Goal: Task Accomplishment & Management: Use online tool/utility

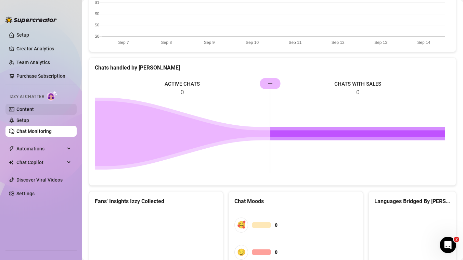
scroll to position [282, 0]
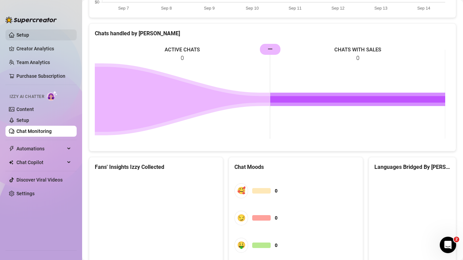
click at [24, 32] on link "Setup" at bounding box center [22, 34] width 13 height 5
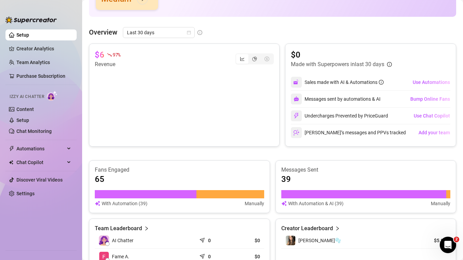
scroll to position [116, 0]
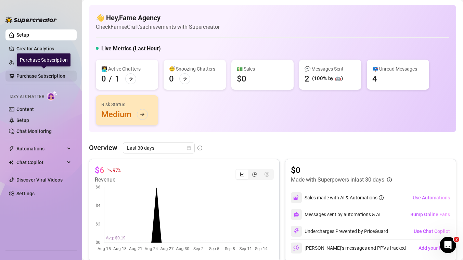
click at [33, 79] on link "Purchase Subscription" at bounding box center [43, 76] width 55 height 11
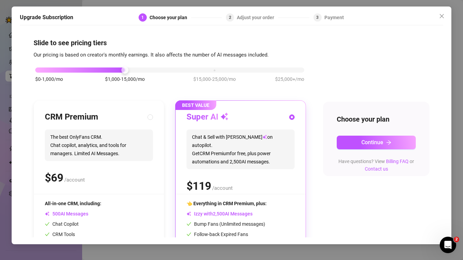
click at [1, 109] on div "Upgrade Subscription 1 Choose your plan 2 Adjust your order 3 Payment Slide to …" at bounding box center [231, 130] width 463 height 260
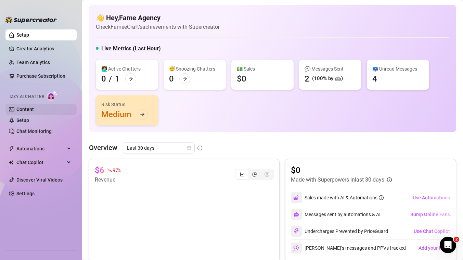
click at [21, 109] on link "Content" at bounding box center [24, 108] width 17 height 5
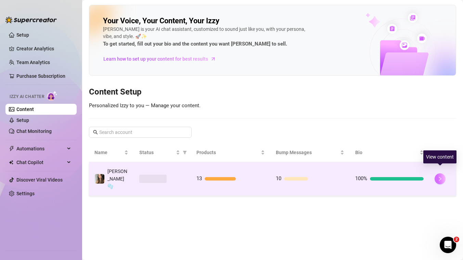
click at [440, 177] on icon "right" at bounding box center [440, 179] width 2 height 4
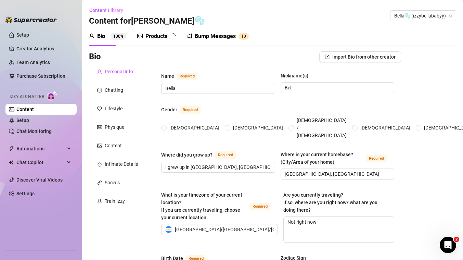
radio input "true"
type input "September 3rd, 2007"
click at [160, 35] on div "Products" at bounding box center [156, 36] width 22 height 8
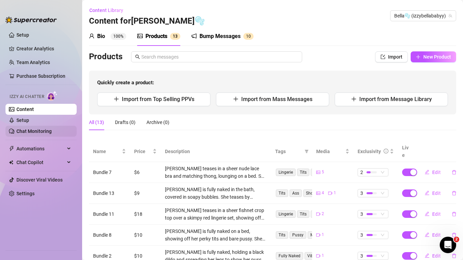
click at [36, 134] on link "Chat Monitoring" at bounding box center [33, 130] width 35 height 5
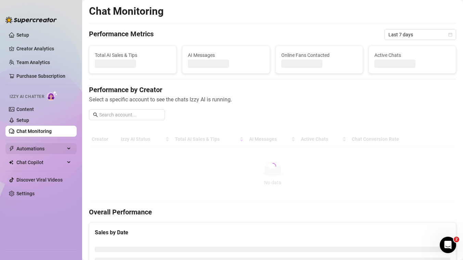
click at [33, 152] on span "Automations" at bounding box center [40, 148] width 49 height 11
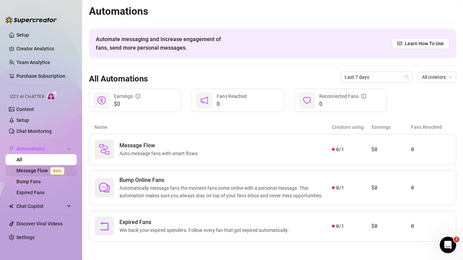
click at [46, 170] on link "Message Flow Beta" at bounding box center [41, 170] width 51 height 5
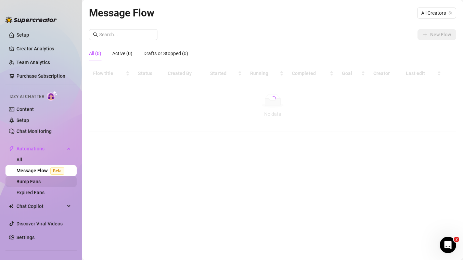
click at [36, 182] on link "Bump Fans" at bounding box center [28, 181] width 24 height 5
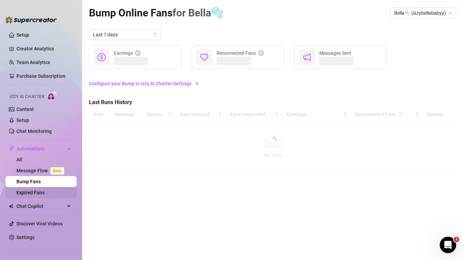
click at [27, 192] on link "Expired Fans" at bounding box center [30, 192] width 28 height 5
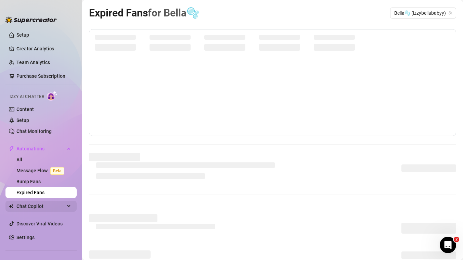
click at [69, 205] on div "Chat Copilot" at bounding box center [40, 206] width 71 height 11
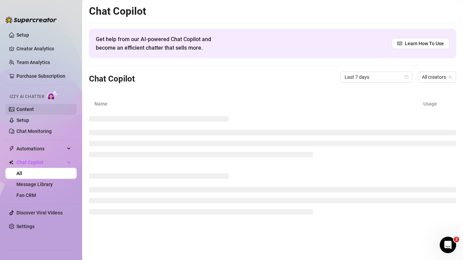
click at [34, 108] on link "Content" at bounding box center [24, 108] width 17 height 5
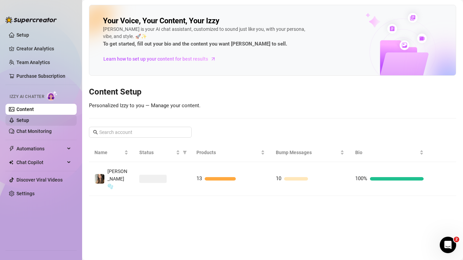
click at [29, 119] on link "Setup" at bounding box center [22, 119] width 13 height 5
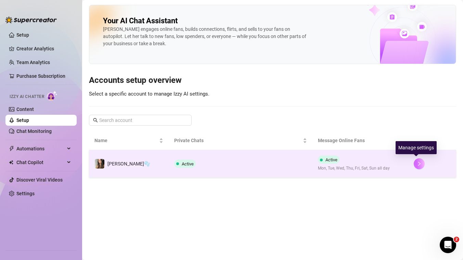
click at [415, 167] on button "button" at bounding box center [419, 163] width 11 height 11
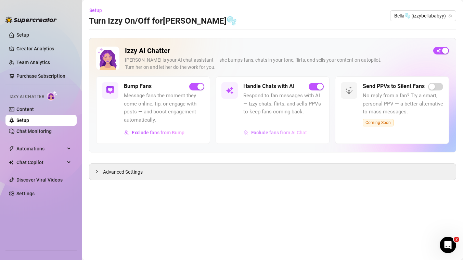
click at [279, 131] on span "Exclude fans from AI Chat" at bounding box center [279, 132] width 56 height 5
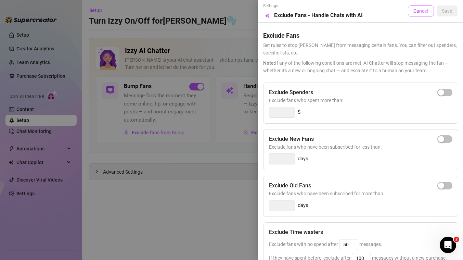
click at [414, 6] on button "Cancel" at bounding box center [421, 10] width 26 height 11
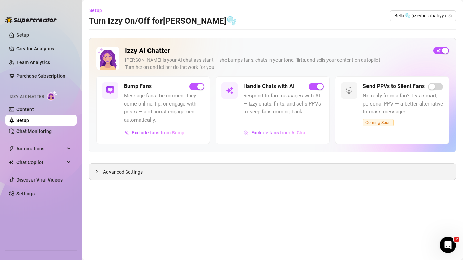
click at [289, 170] on div "Advanced Settings" at bounding box center [272, 172] width 367 height 16
click at [98, 172] on icon "collapsed" at bounding box center [97, 171] width 4 height 4
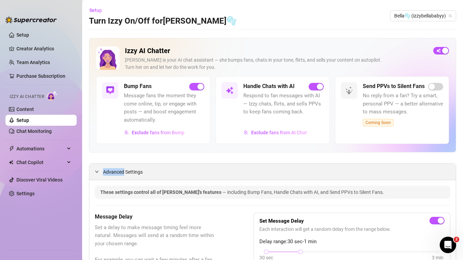
click at [99, 172] on icon "expanded" at bounding box center [97, 171] width 4 height 4
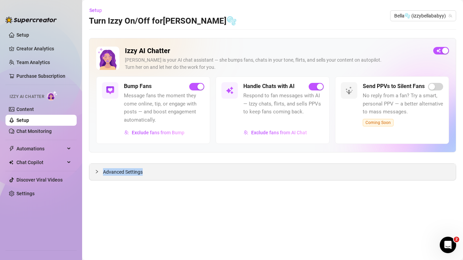
click at [99, 172] on icon "collapsed" at bounding box center [97, 171] width 4 height 4
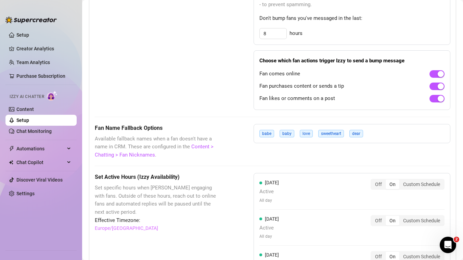
scroll to position [507, 0]
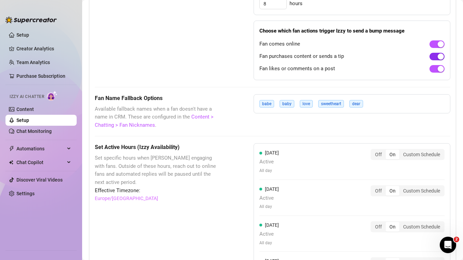
click at [438, 56] on div "button" at bounding box center [441, 56] width 6 height 6
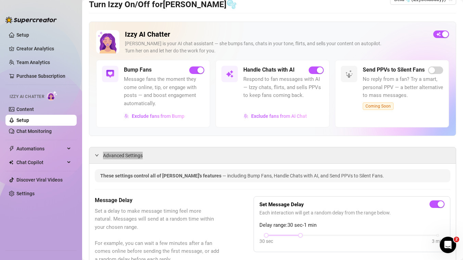
scroll to position [15, 0]
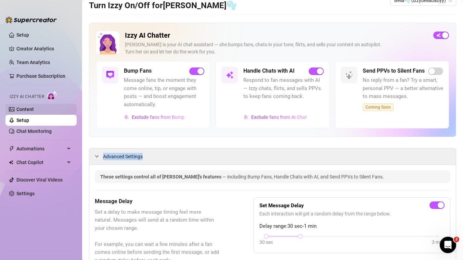
click at [34, 106] on link "Content" at bounding box center [24, 108] width 17 height 5
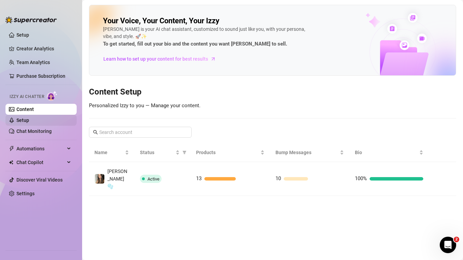
click at [29, 123] on link "Setup" at bounding box center [22, 119] width 13 height 5
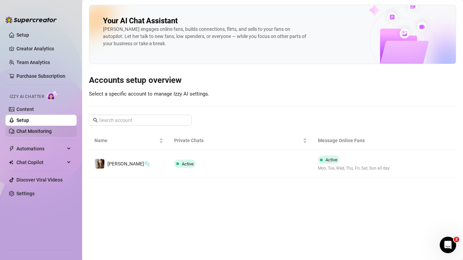
click at [38, 128] on link "Chat Monitoring" at bounding box center [33, 130] width 35 height 5
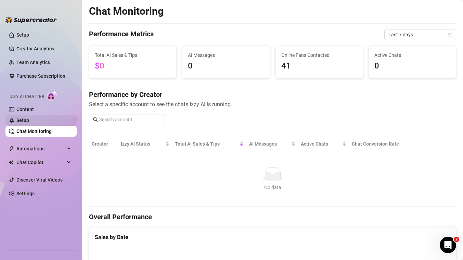
click at [29, 117] on link "Setup" at bounding box center [22, 119] width 13 height 5
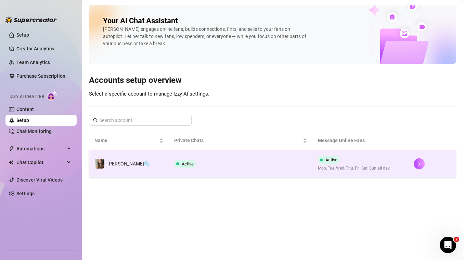
click at [422, 160] on div at bounding box center [432, 163] width 37 height 11
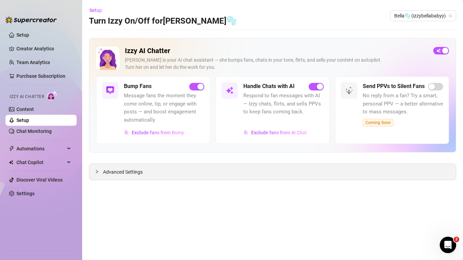
click at [243, 165] on div "Advanced Settings" at bounding box center [272, 172] width 367 height 16
click at [125, 162] on div "Izzy AI Chatter Izzy is your AI chat assistant — she bumps fans, chats in your …" at bounding box center [272, 109] width 367 height 142
click at [97, 178] on div "Advanced Settings" at bounding box center [272, 172] width 367 height 16
click at [97, 171] on icon "collapsed" at bounding box center [97, 171] width 4 height 4
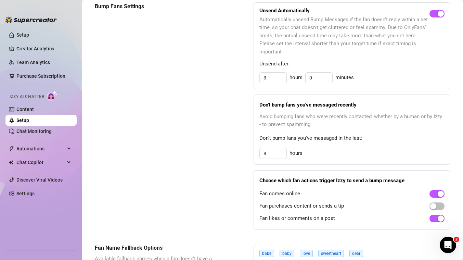
scroll to position [525, 0]
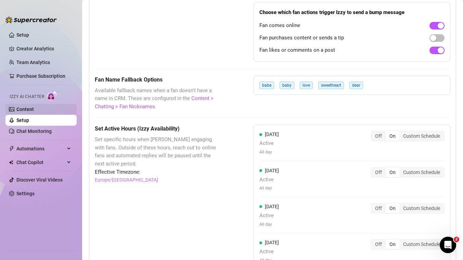
click at [29, 106] on link "Content" at bounding box center [24, 108] width 17 height 5
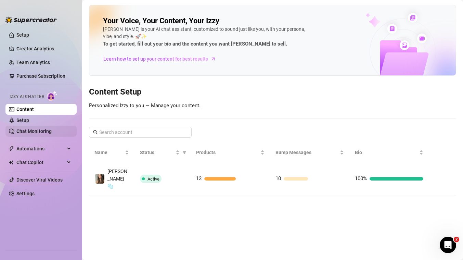
click at [28, 131] on link "Chat Monitoring" at bounding box center [33, 130] width 35 height 5
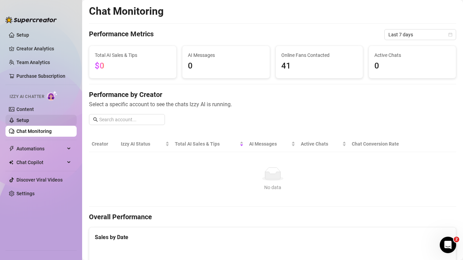
click at [28, 123] on link "Setup" at bounding box center [22, 119] width 13 height 5
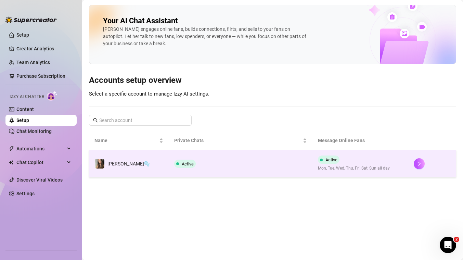
click at [133, 165] on td "[PERSON_NAME]🫧" at bounding box center [129, 163] width 80 height 27
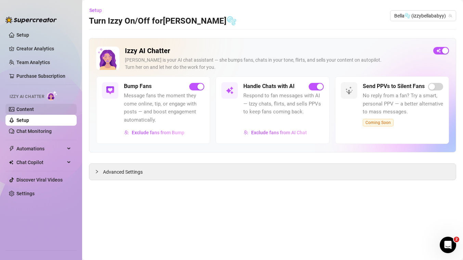
click at [34, 109] on link "Content" at bounding box center [24, 108] width 17 height 5
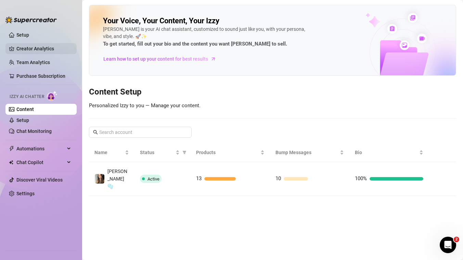
click at [39, 51] on link "Creator Analytics" at bounding box center [43, 48] width 55 height 11
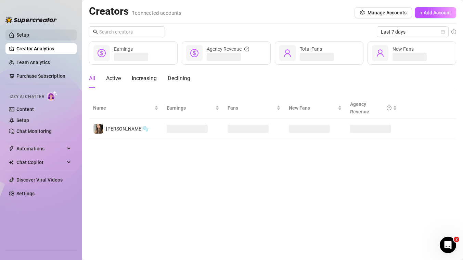
click at [27, 35] on link "Setup" at bounding box center [22, 34] width 13 height 5
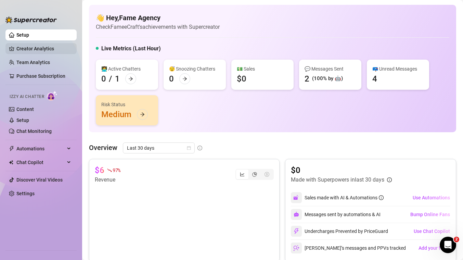
click at [32, 49] on link "Creator Analytics" at bounding box center [43, 48] width 55 height 11
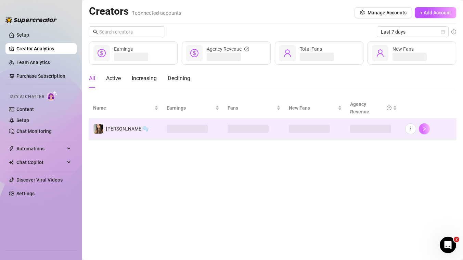
click at [425, 129] on icon "right" at bounding box center [424, 128] width 5 height 5
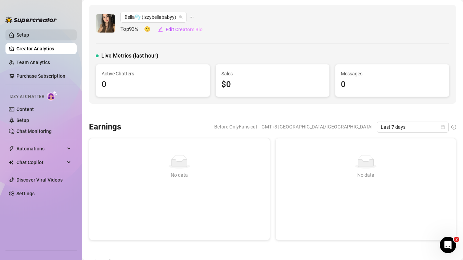
click at [29, 38] on link "Setup" at bounding box center [22, 34] width 13 height 5
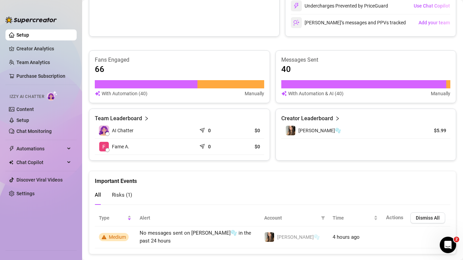
scroll to position [240, 0]
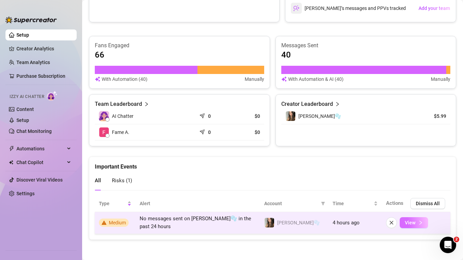
click at [406, 222] on span "View" at bounding box center [410, 222] width 11 height 5
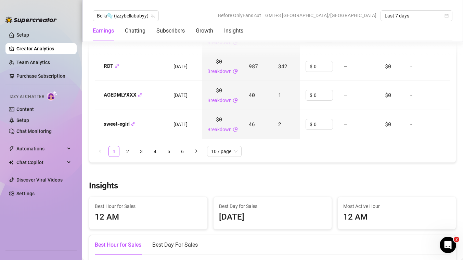
scroll to position [1020, 0]
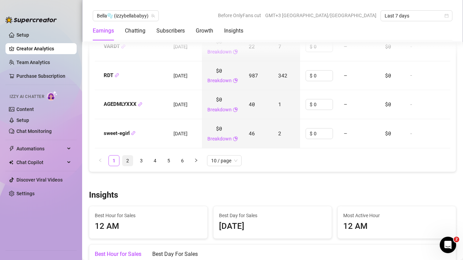
click at [127, 166] on link "2" at bounding box center [128, 160] width 10 height 10
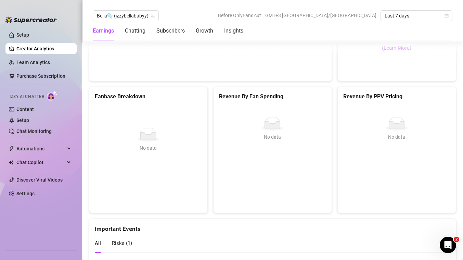
scroll to position [1471, 0]
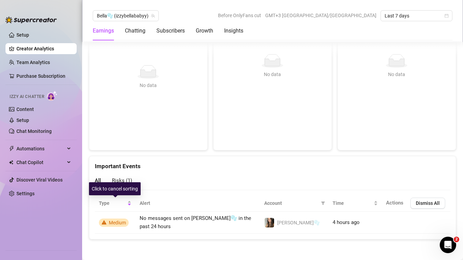
click at [117, 172] on div "Risks ( 1 )" at bounding box center [122, 181] width 20 height 20
click at [117, 176] on div "Risks ( 1 )" at bounding box center [122, 181] width 20 height 20
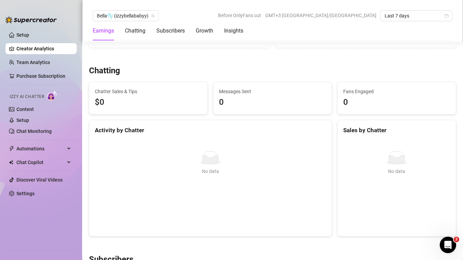
scroll to position [0, 0]
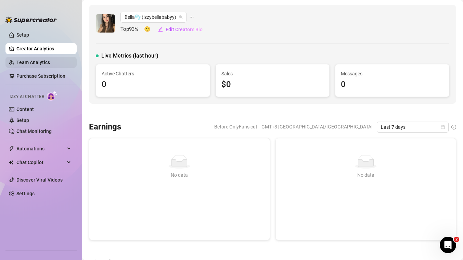
click at [36, 65] on link "Team Analytics" at bounding box center [33, 62] width 34 height 5
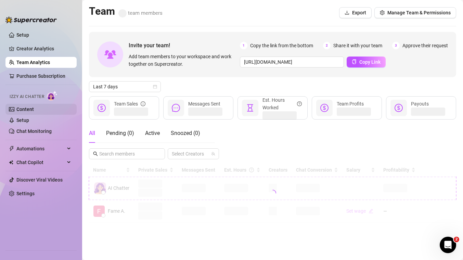
click at [16, 106] on link "Content" at bounding box center [24, 108] width 17 height 5
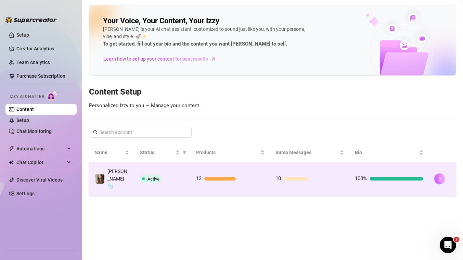
click at [441, 176] on icon "right" at bounding box center [439, 178] width 5 height 5
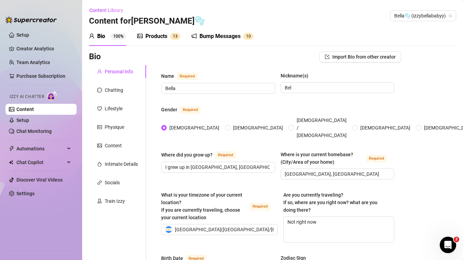
click at [148, 40] on div "Products" at bounding box center [156, 36] width 22 height 8
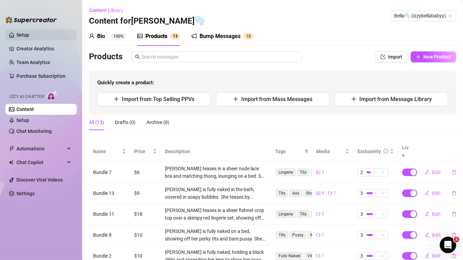
click at [29, 33] on link "Setup" at bounding box center [22, 34] width 13 height 5
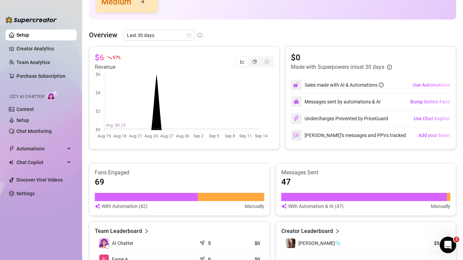
scroll to position [132, 0]
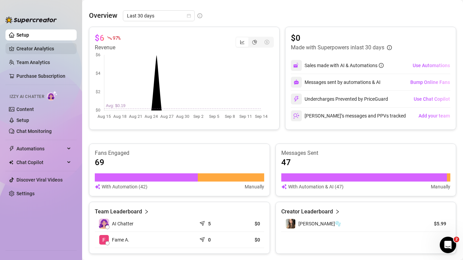
click at [59, 43] on link "Creator Analytics" at bounding box center [43, 48] width 55 height 11
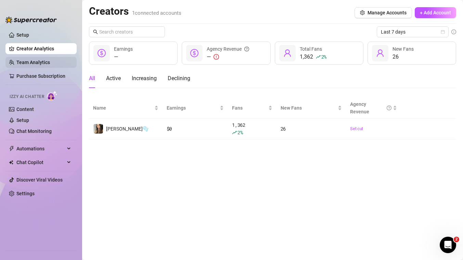
click at [30, 64] on link "Team Analytics" at bounding box center [33, 62] width 34 height 5
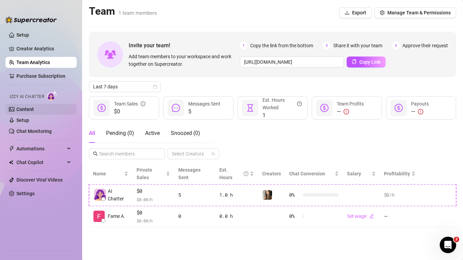
click at [31, 111] on link "Content" at bounding box center [24, 108] width 17 height 5
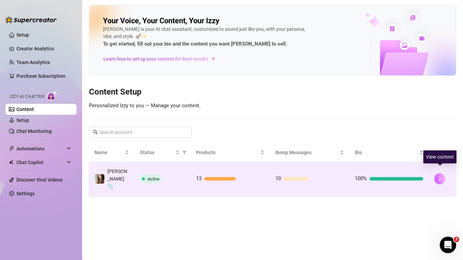
click at [441, 175] on button "button" at bounding box center [439, 178] width 11 height 11
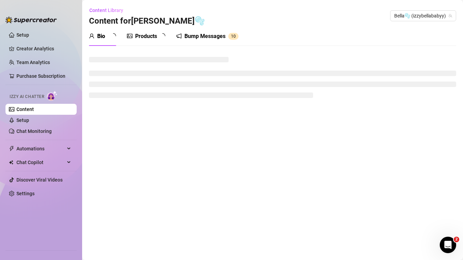
click at [154, 39] on div "Products" at bounding box center [146, 36] width 22 height 8
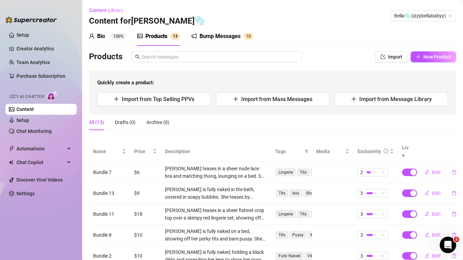
click at [154, 39] on div "Products" at bounding box center [156, 36] width 22 height 8
click at [218, 40] on div "Bump Messages 1 0" at bounding box center [222, 36] width 62 height 19
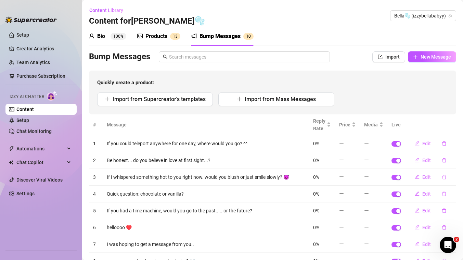
click at [106, 34] on div "Bio 100%" at bounding box center [107, 36] width 37 height 8
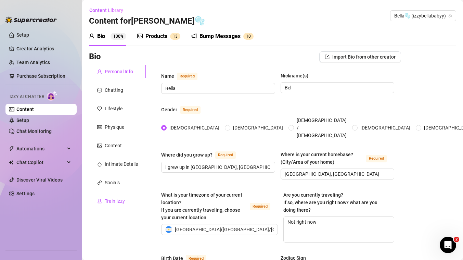
click at [111, 197] on div "Train Izzy" at bounding box center [115, 201] width 20 height 8
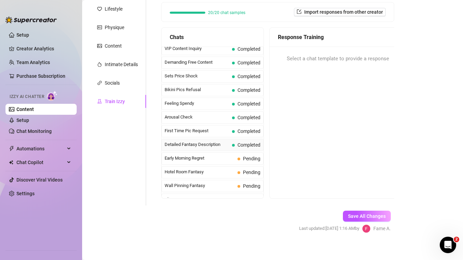
scroll to position [190, 0]
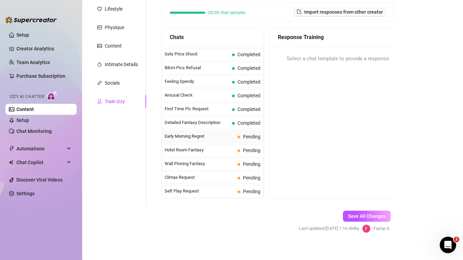
click at [230, 140] on span "Early Morning Regret" at bounding box center [200, 136] width 70 height 7
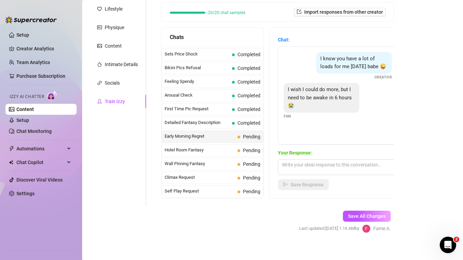
click at [336, 175] on div "Your Response: Save Response" at bounding box center [338, 169] width 120 height 41
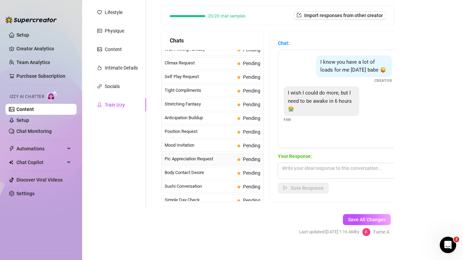
scroll to position [310, 0]
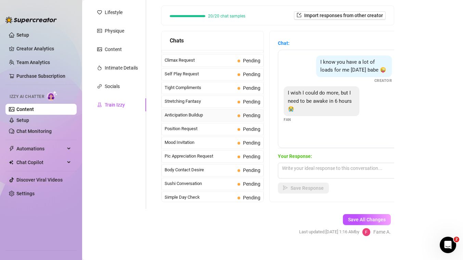
click at [211, 121] on div "Anticipation Buildup Pending" at bounding box center [213, 115] width 102 height 12
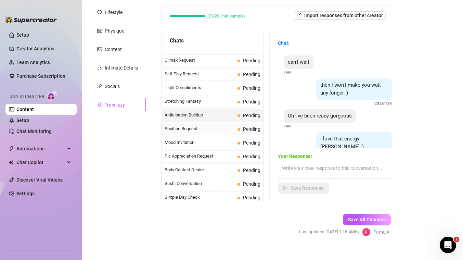
click at [207, 132] on span "Position Request" at bounding box center [200, 128] width 70 height 7
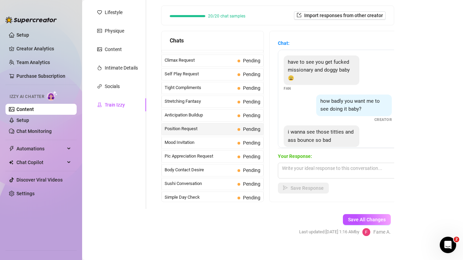
scroll to position [14, 0]
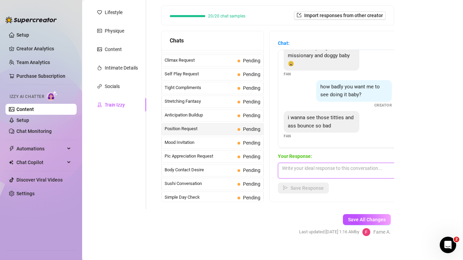
click at [332, 170] on textarea at bounding box center [338, 171] width 120 height 16
type textarea "g"
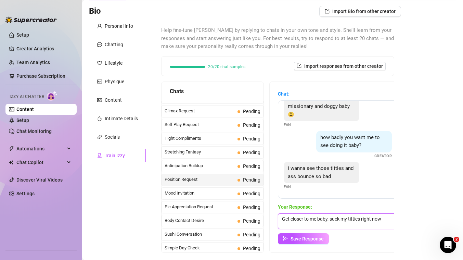
drag, startPoint x: 385, startPoint y: 220, endPoint x: 330, endPoint y: 220, distance: 54.8
click at [331, 219] on textarea "Get closer to me baby, suck my titties right now" at bounding box center [338, 221] width 120 height 16
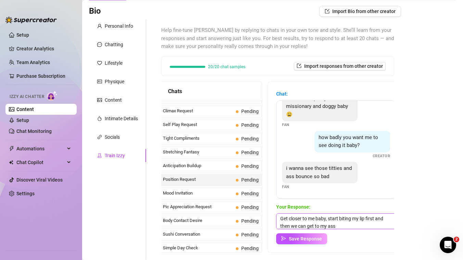
type textarea "Get closer to me baby, start biting my lip first and then we can get to my ass"
click at [393, 213] on div "Help fine-tune Izzy by replying to chats in your own tone and style. She’ll lea…" at bounding box center [277, 140] width 247 height 240
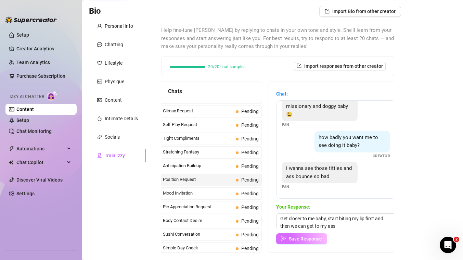
click at [316, 238] on span "Save Response" at bounding box center [305, 238] width 33 height 5
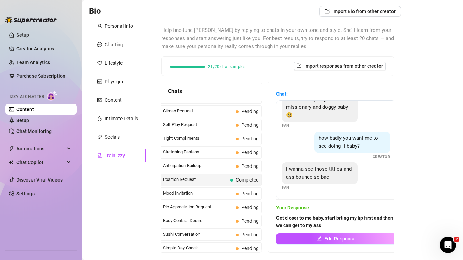
scroll to position [14, 0]
click at [225, 145] on div "Tight Compliments Pending" at bounding box center [211, 138] width 102 height 12
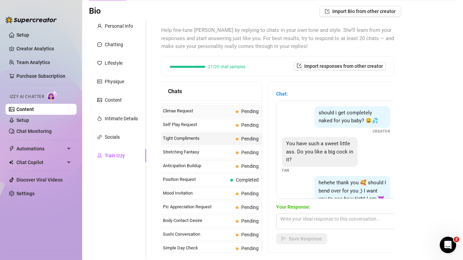
click at [210, 117] on div "Climax Request Pending" at bounding box center [211, 111] width 102 height 12
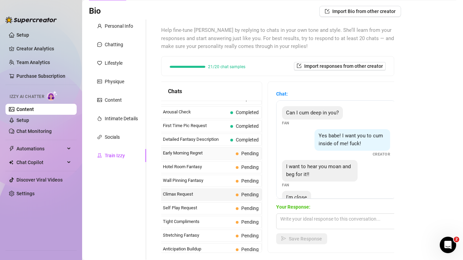
scroll to position [219, 0]
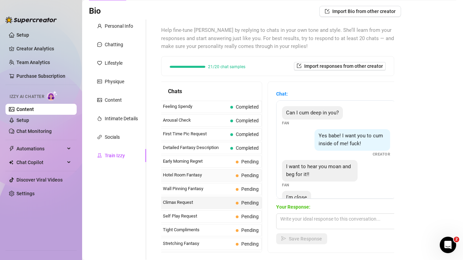
click at [216, 176] on div "Hotel Room Fantasy Pending" at bounding box center [211, 175] width 102 height 12
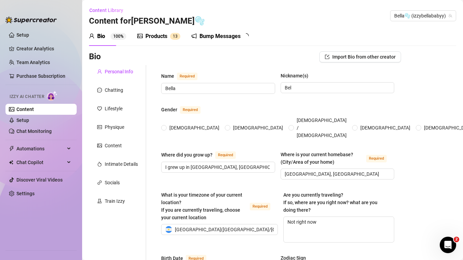
radio input "true"
type input "[DATE]"
click at [152, 40] on div "Products 1 3" at bounding box center [158, 36] width 43 height 19
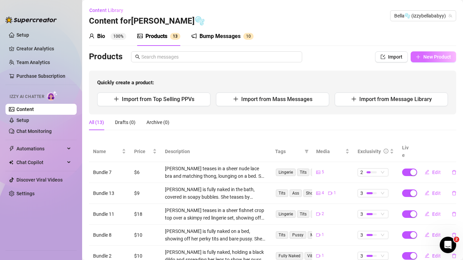
click at [416, 57] on icon "plus" at bounding box center [418, 56] width 5 height 5
type textarea "Type your message here..."
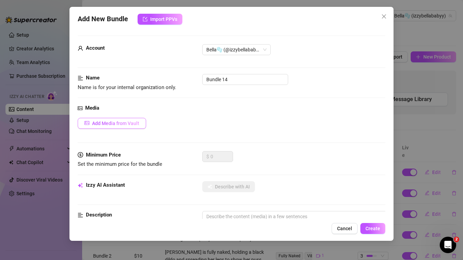
click at [125, 126] on button "Add Media from Vault" at bounding box center [112, 123] width 68 height 11
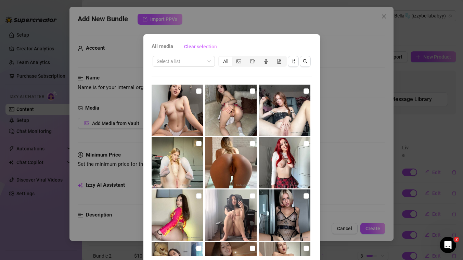
click at [197, 71] on div "Select a list All Image placeholder Image placeholder Image placeholder Image p…" at bounding box center [232, 155] width 160 height 201
click at [198, 65] on input "search" at bounding box center [181, 61] width 48 height 10
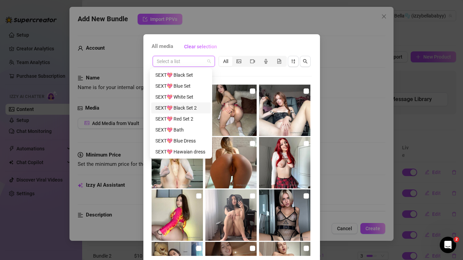
scroll to position [22, 0]
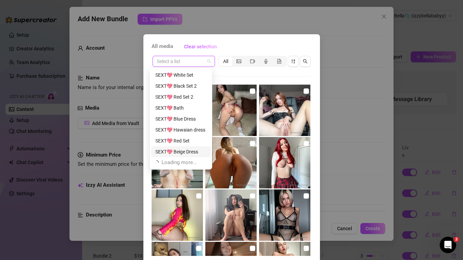
click at [182, 150] on div "SEXT💖 Beige Dress" at bounding box center [180, 152] width 51 height 8
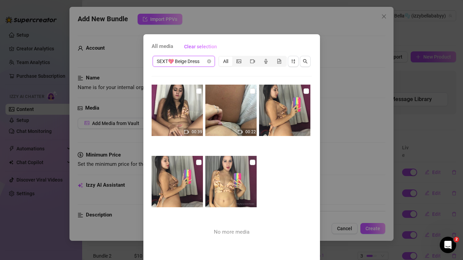
click at [184, 59] on span "SEXT💖 Beige Dress" at bounding box center [184, 61] width 54 height 10
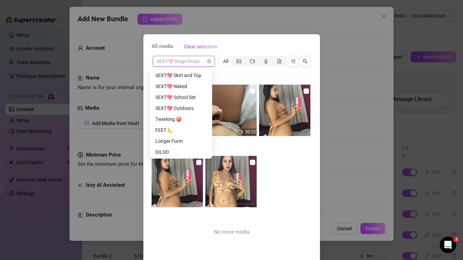
scroll to position [122, 0]
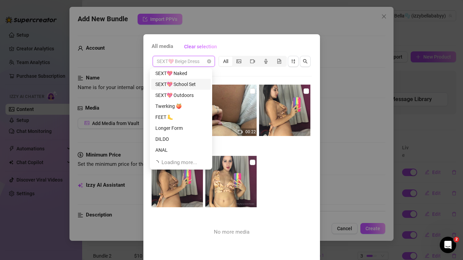
click at [179, 89] on div "SEXT💖 School Set" at bounding box center [181, 84] width 60 height 11
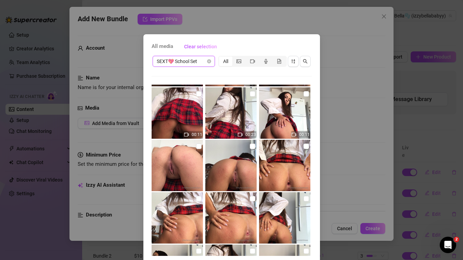
scroll to position [61, 0]
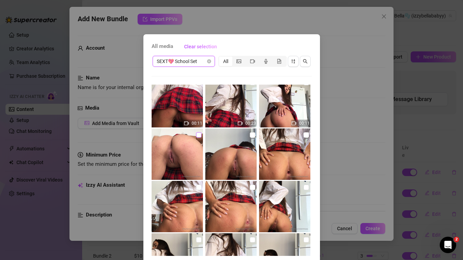
click at [196, 134] on input "checkbox" at bounding box center [198, 134] width 5 height 5
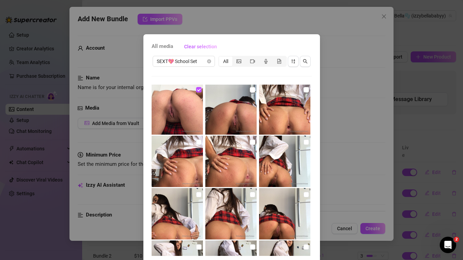
scroll to position [78, 0]
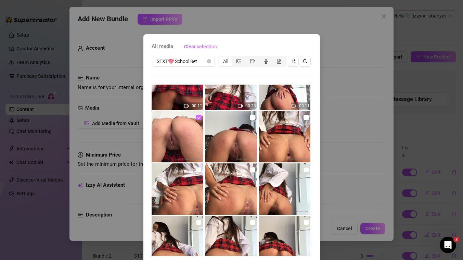
click at [196, 117] on input "checkbox" at bounding box center [198, 117] width 5 height 5
checkbox input "false"
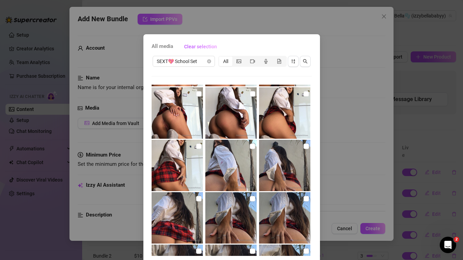
scroll to position [260, 0]
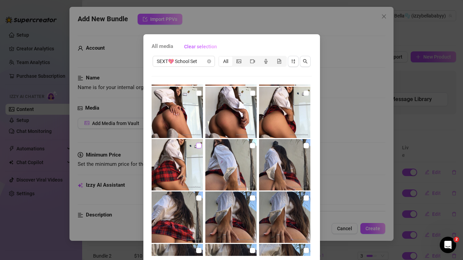
click at [196, 145] on input "checkbox" at bounding box center [198, 145] width 5 height 5
checkbox input "true"
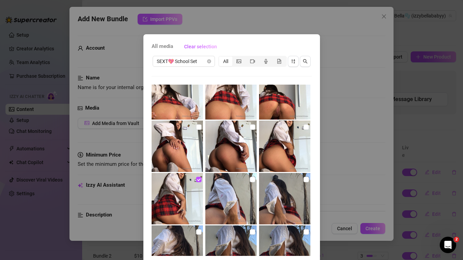
scroll to position [215, 0]
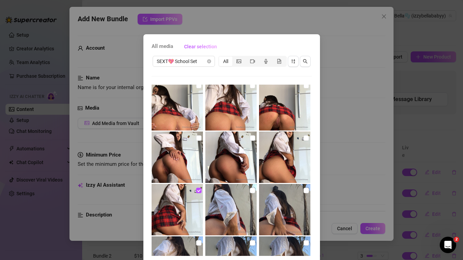
click at [250, 139] on img at bounding box center [230, 156] width 51 height 51
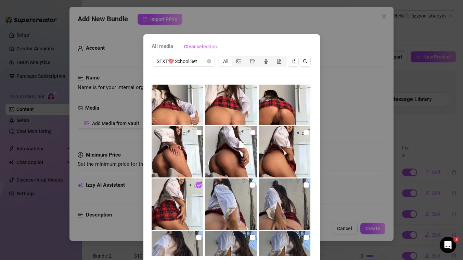
click at [250, 133] on input "checkbox" at bounding box center [252, 132] width 5 height 5
checkbox input "true"
click at [304, 131] on input "checkbox" at bounding box center [306, 132] width 5 height 5
checkbox input "true"
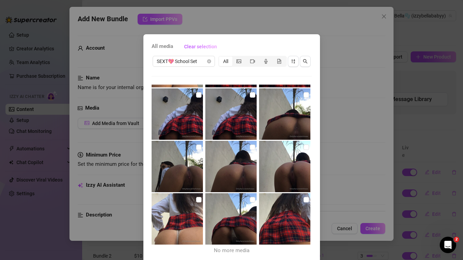
scroll to position [26, 0]
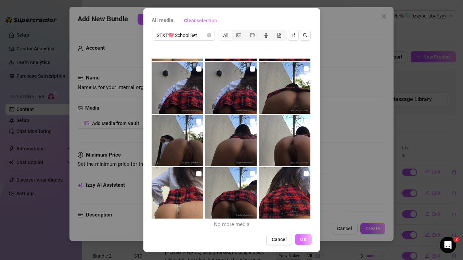
click at [300, 240] on span "OK" at bounding box center [303, 238] width 7 height 5
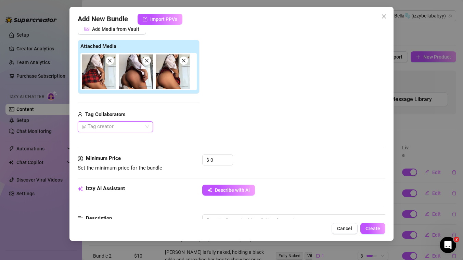
scroll to position [96, 0]
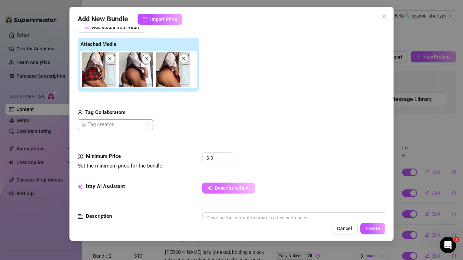
click at [226, 184] on button "Describe with AI" at bounding box center [228, 187] width 53 height 11
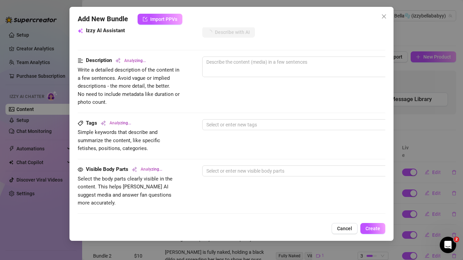
scroll to position [389, 0]
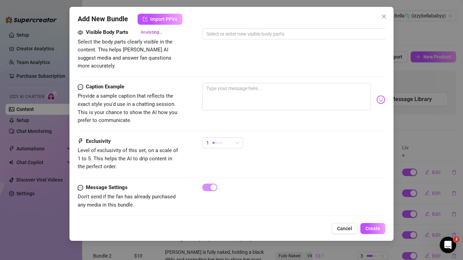
type textarea "Bella"
type textarea "Bella teases"
type textarea "Bella teases in"
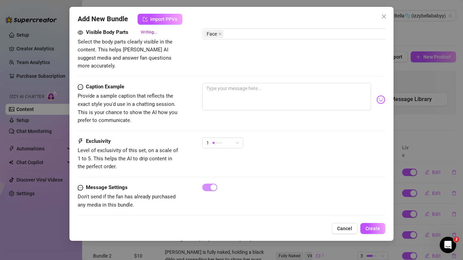
type textarea "Bella teases in"
type textarea "Bella teases in a"
type textarea "Bella teases in a naughty"
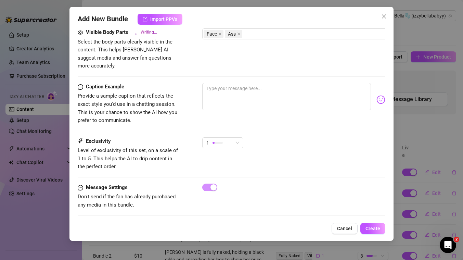
type textarea "Bella teases in a naughty schoolgirl"
type textarea "Bella teases in a naughty schoolgirl look"
type textarea "Bella teases in a naughty schoolgirl look with"
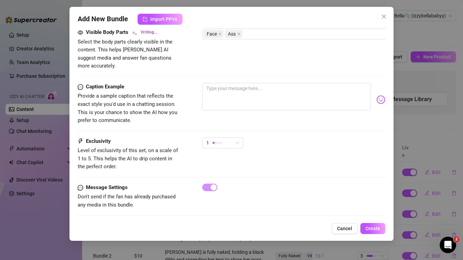
type textarea "Bella teases in a naughty schoolgirl look with"
type textarea "Bella teases in a naughty schoolgirl look with a"
type textarea "Bella teases in a naughty schoolgirl look with a white"
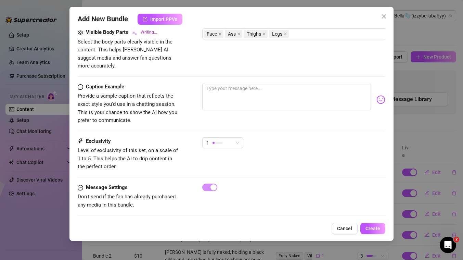
type textarea "Bella teases in a naughty schoolgirl look with a white shirt"
type textarea "Bella teases in a naughty schoolgirl look with a white shirt and"
type textarea "Bella teases in a naughty schoolgirl look with a white shirt and short"
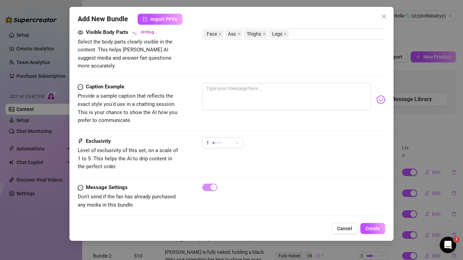
type textarea "Bella teases in a naughty schoolgirl look with a white shirt and short"
type textarea "Bella teases in a naughty schoolgirl look with a white shirt and short red"
type textarea "Bella teases in a naughty schoolgirl look with a white shirt and short red plaid"
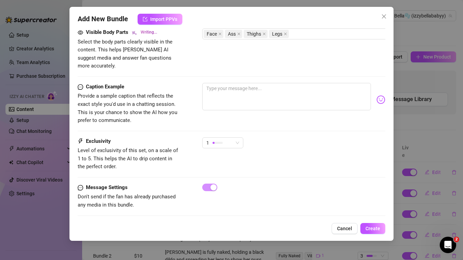
type textarea "Bella teases in a naughty schoolgirl look with a white shirt and short red plai…"
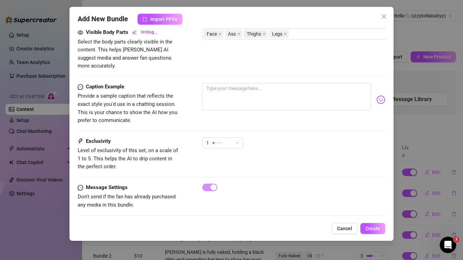
type textarea "Bella teases in a naughty schoolgirl look with a white shirt and short red plai…"
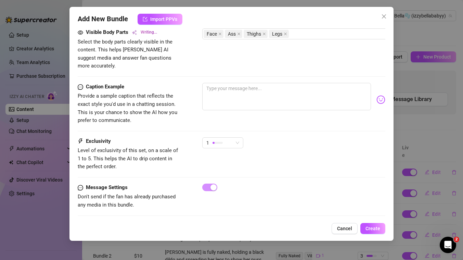
type textarea "Bella teases in a naughty schoolgirl look with a white shirt and short red plai…"
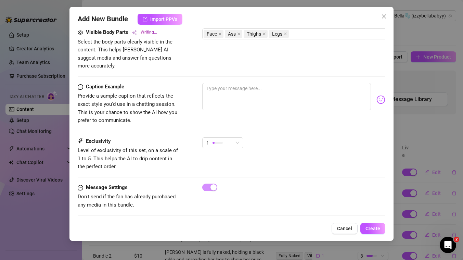
type textarea "Bella teases in a naughty schoolgirl look with a white shirt and short red plai…"
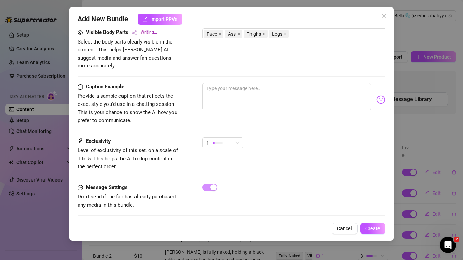
type textarea "Bella teases in a naughty schoolgirl look with a white shirt and short red plai…"
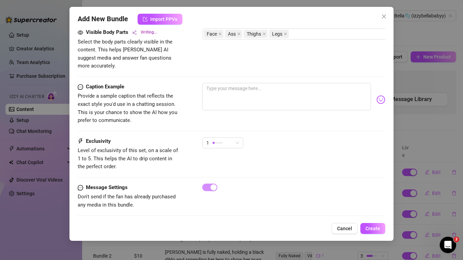
type textarea "Bella teases in a naughty schoolgirl look with a white shirt and short red plai…"
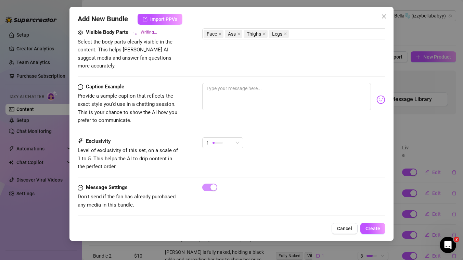
type textarea "Bella teases in a naughty schoolgirl look with a white shirt and short red plai…"
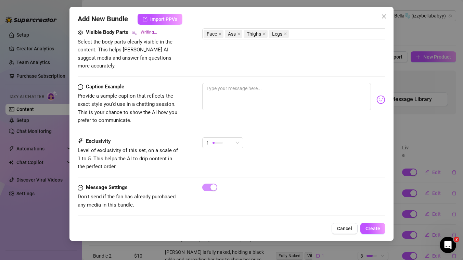
type textarea "Bella teases in a naughty schoolgirl look with a white shirt and short red plai…"
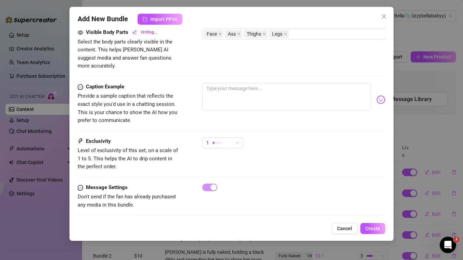
type textarea "Bella teases in a naughty schoolgirl look with a white shirt and short red plai…"
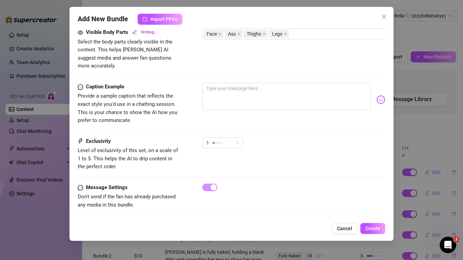
type textarea "Bella teases in a naughty schoolgirl look with a white shirt and short red plai…"
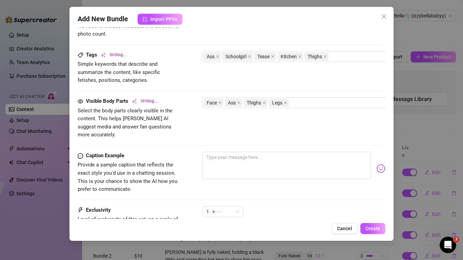
type textarea "Bella teases in a naughty schoolgirl look with a white shirt and short red plai…"
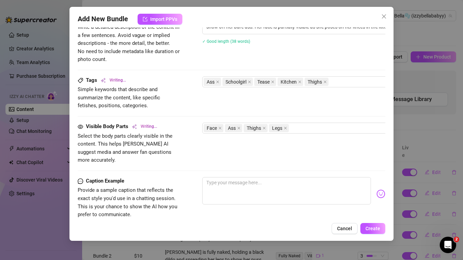
type textarea "Bella teases in a naughty schoolgirl look with a white shirt and short red plai…"
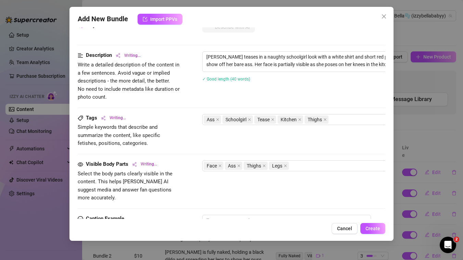
type textarea "Bella teases in a naughty schoolgirl look with a white shirt and short red plai…"
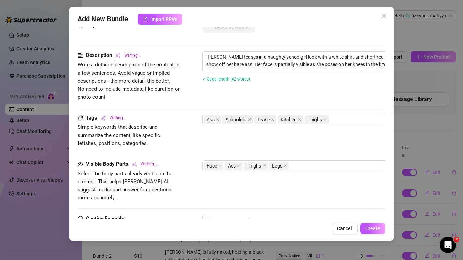
type textarea "Bella teases in a naughty schoolgirl look with a white shirt and short red plai…"
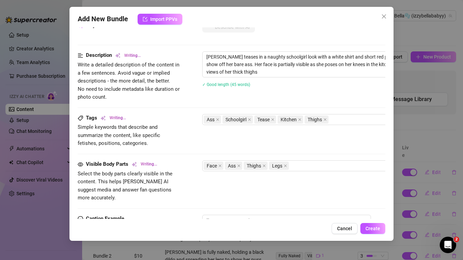
type textarea "Bella teases in a naughty schoolgirl look with a white shirt and short red plai…"
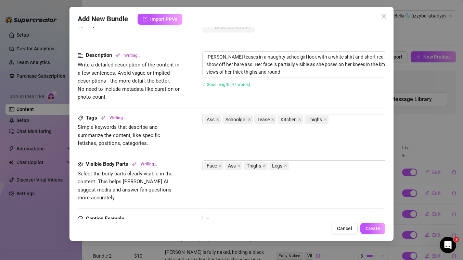
type textarea "Bella teases in a naughty schoolgirl look with a white shirt and short red plai…"
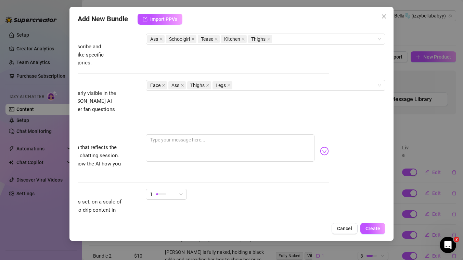
scroll to position [337, 0]
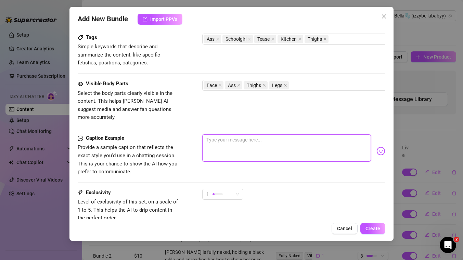
click at [222, 134] on textarea at bounding box center [286, 147] width 169 height 27
type textarea "W"
type textarea "Wh"
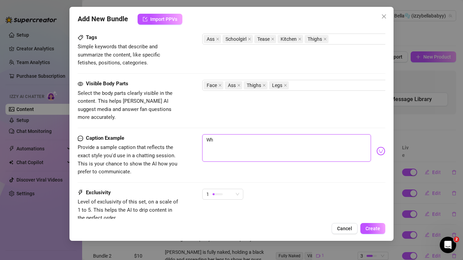
type textarea "Wha"
type textarea "What"
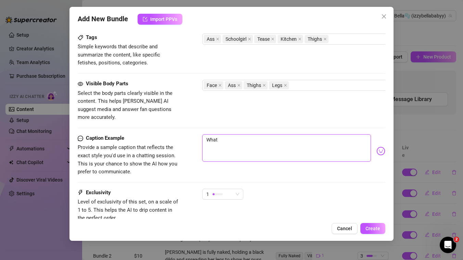
type textarea "What"
type textarea "What d"
type textarea "What do"
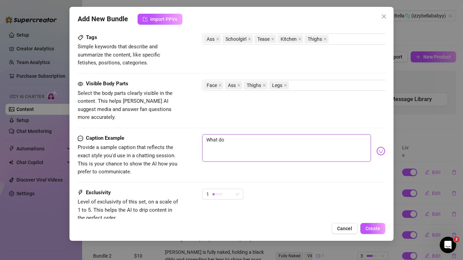
type textarea "What do"
type textarea "What do y"
type textarea "What do yo"
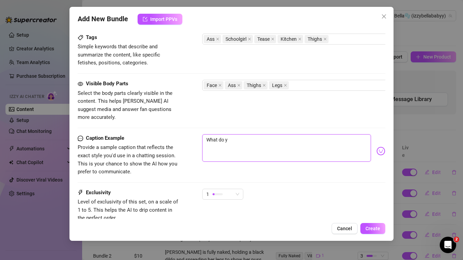
type textarea "What do yo"
type textarea "What do you"
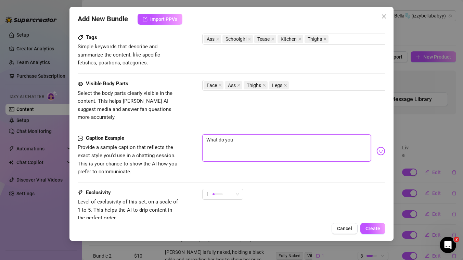
type textarea "What do you t"
type textarea "What do you th"
type textarea "What do you thi"
type textarea "What do you thin"
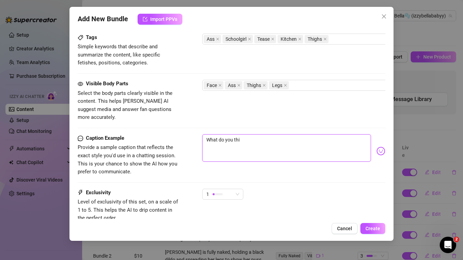
type textarea "What do you thin"
type textarea "What do you think"
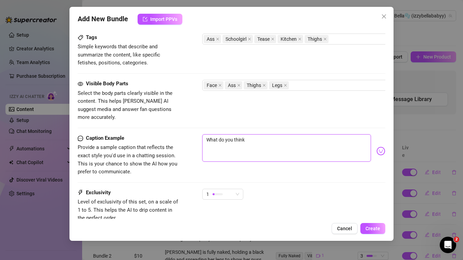
type textarea "What do you think"
type textarea "What do you think?"
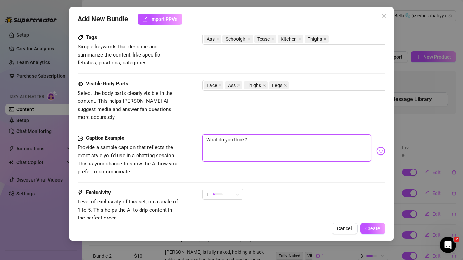
type textarea "What do you think?"
type textarea "What do you think? A"
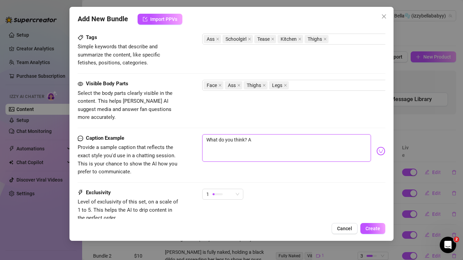
type textarea "What do you think? A"
type textarea "What do you think? Am"
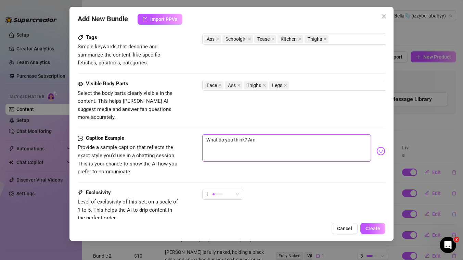
type textarea "What do you think? Am"
type textarea "What do you think? Am i"
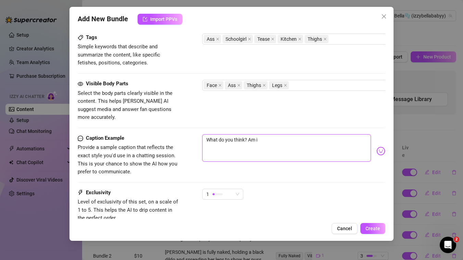
type textarea "What do you think? Am i r"
type textarea "What do you think? Am i re"
type textarea "What do you think? Am i red"
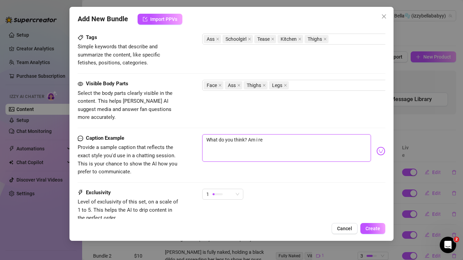
type textarea "What do you think? Am i red"
type textarea "What do you think? Am i reda"
type textarea "What do you think? Am i reday"
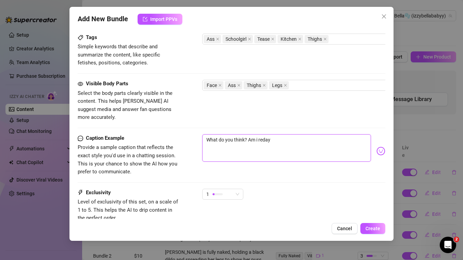
type textarea "What do you think? Am i reda"
type textarea "What do you think? Am i red"
type textarea "What do you think? Am i re"
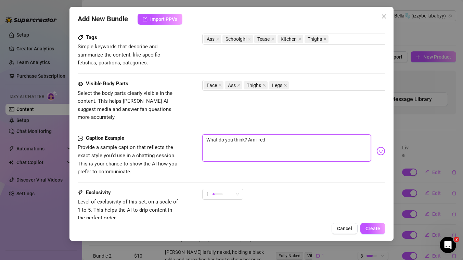
type textarea "What do you think? Am i re"
type textarea "What do you think? Am i rea"
type textarea "What do you think? Am i read"
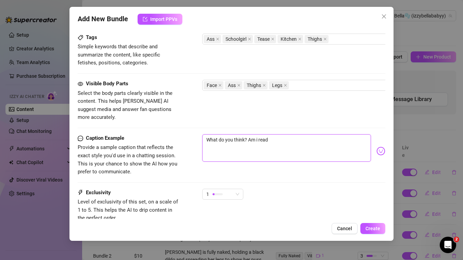
type textarea "What do you think? Am i ready"
type textarea "What do you think? Am i ready f"
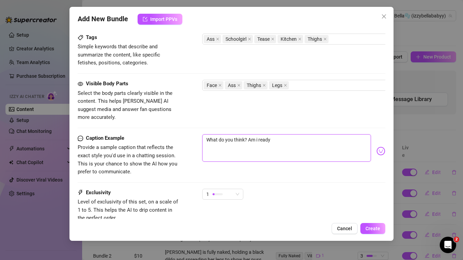
type textarea "What do you think? Am i ready f"
type textarea "What do you think? Am i ready fo"
type textarea "What do you think? Am i ready for"
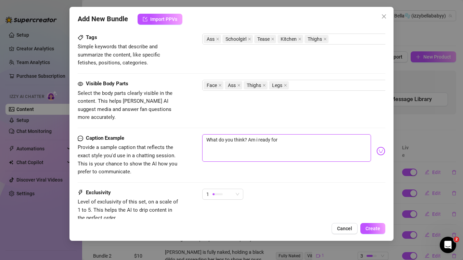
type textarea "What do you think? Am i ready for"
type textarea "What do you think? Am i ready for s"
type textarea "What do you think? Am i ready for sc"
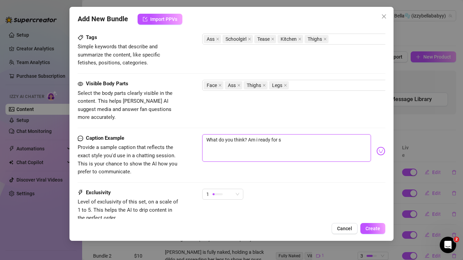
type textarea "What do you think? Am i ready for sc"
type textarea "What do you think? Am i ready for sch"
type textarea "What do you think? Am i ready for scho"
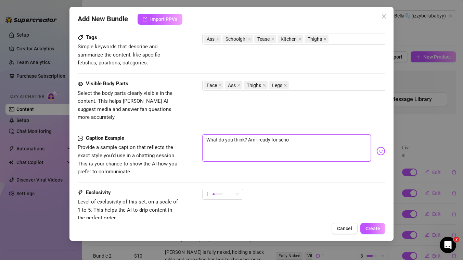
type textarea "What do you think? Am i ready for schoo"
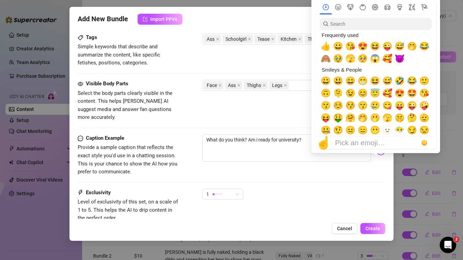
click at [375, 143] on div "☝️ Pick an emoji…" at bounding box center [376, 143] width 120 height 12
click at [412, 44] on span "🤭" at bounding box center [412, 46] width 10 height 10
click at [338, 180] on div "Caption Example Provide a sample caption that reflects the exact style you'd us…" at bounding box center [232, 161] width 308 height 54
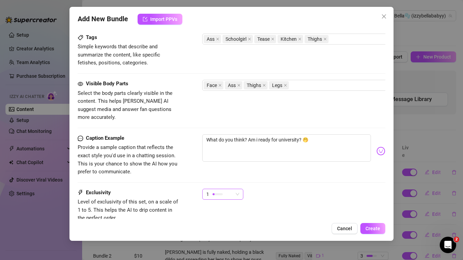
click at [225, 189] on div "1" at bounding box center [219, 194] width 27 height 10
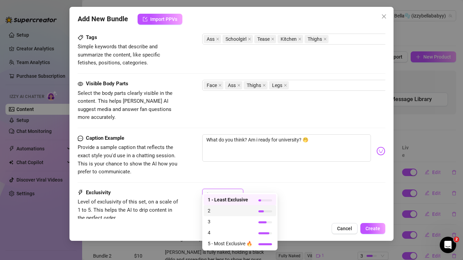
click at [221, 209] on span "2" at bounding box center [230, 211] width 44 height 8
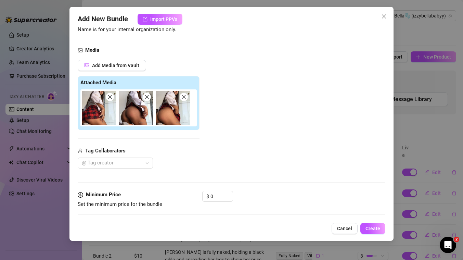
scroll to position [95, 0]
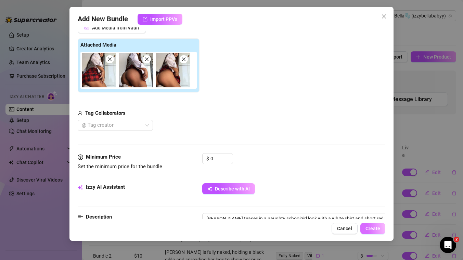
click at [369, 227] on span "Create" at bounding box center [373, 228] width 15 height 5
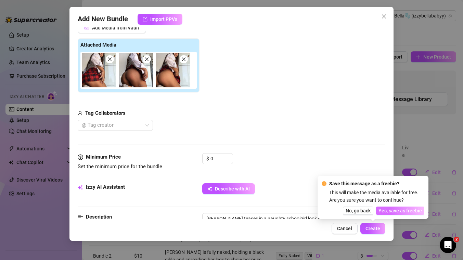
click at [385, 211] on span "Yes, save as freebie" at bounding box center [400, 210] width 43 height 5
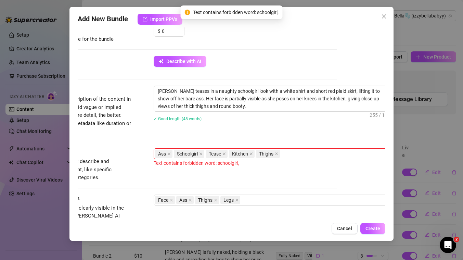
scroll to position [256, 61]
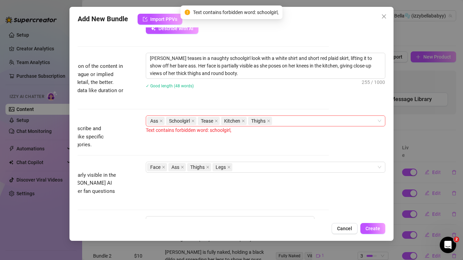
click at [191, 121] on icon "close" at bounding box center [192, 120] width 3 height 3
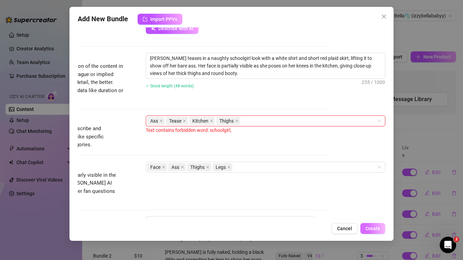
click at [366, 230] on span "Create" at bounding box center [373, 228] width 15 height 5
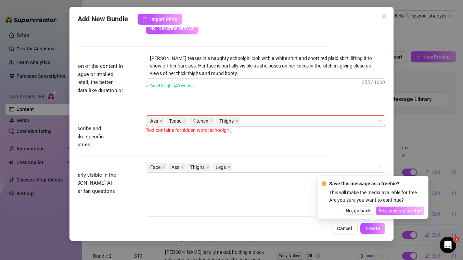
click at [390, 213] on span "Yes, save as freebie" at bounding box center [400, 210] width 43 height 5
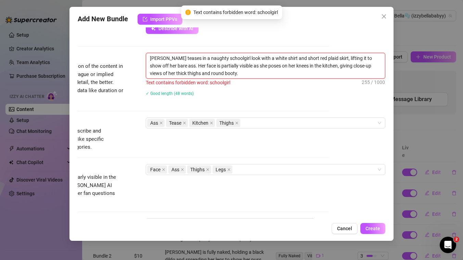
click at [222, 57] on textarea "Bella teases in a naughty schoolgirl look with a white shirt and short red plai…" at bounding box center [265, 65] width 239 height 25
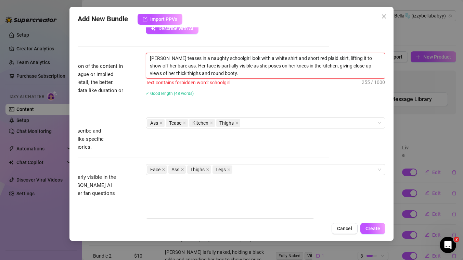
drag, startPoint x: 221, startPoint y: 57, endPoint x: 199, endPoint y: 59, distance: 22.3
click at [199, 58] on textarea "Bella teases in a naughty schoolgirl look with a white shirt and short red plai…" at bounding box center [265, 65] width 239 height 25
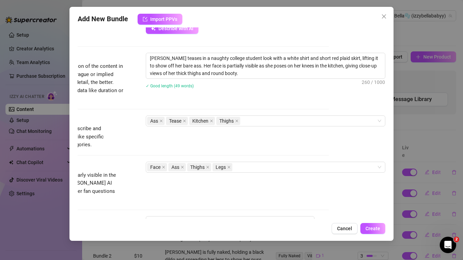
click at [369, 236] on div "Add New Bundle Import PPVs Account Bella🫧 (@izzybellababyy) Name Name is for yo…" at bounding box center [231, 124] width 324 height 234
click at [369, 227] on span "Create" at bounding box center [373, 228] width 15 height 5
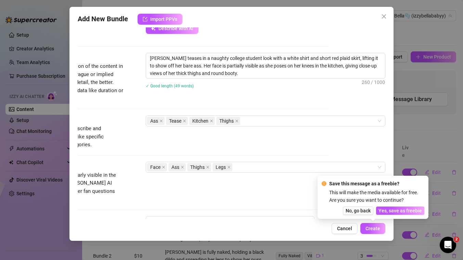
click at [391, 215] on div "Save this message as a freebie? This will make the media available for free. Ar…" at bounding box center [373, 197] width 111 height 43
click at [391, 214] on button "Yes, save as freebie" at bounding box center [400, 210] width 48 height 8
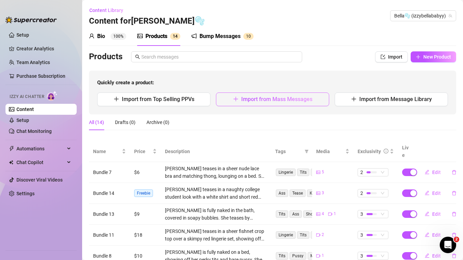
scroll to position [5, 0]
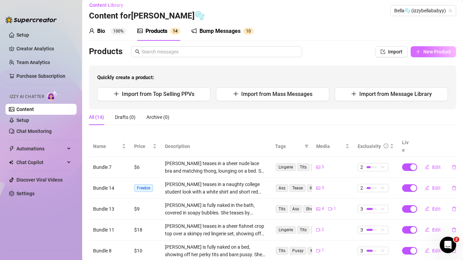
click at [424, 48] on button "New Product" at bounding box center [434, 51] width 46 height 11
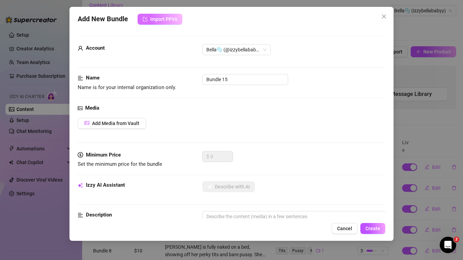
click at [153, 18] on span "Import PPVs" at bounding box center [163, 18] width 27 height 5
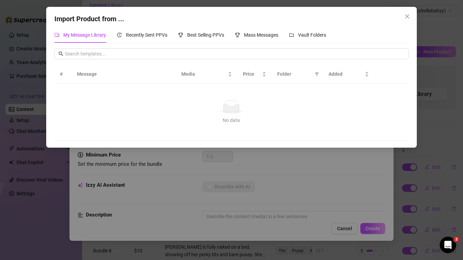
click at [153, 180] on div "Import Product from ... My Message Library Recently Sent PPVs Best Selling PPVs…" at bounding box center [231, 130] width 463 height 260
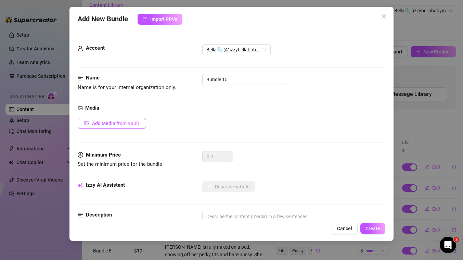
click at [111, 125] on span "Add Media from Vault" at bounding box center [115, 122] width 47 height 5
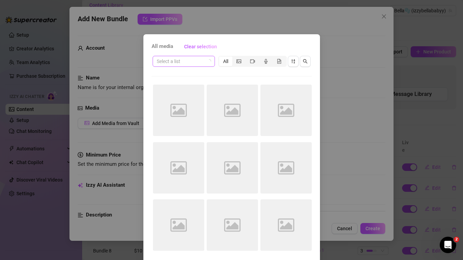
click at [196, 56] on input "search" at bounding box center [181, 61] width 48 height 10
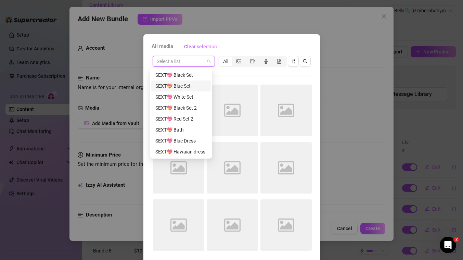
click at [185, 91] on div "SEXT💖 Blue Set" at bounding box center [181, 85] width 60 height 11
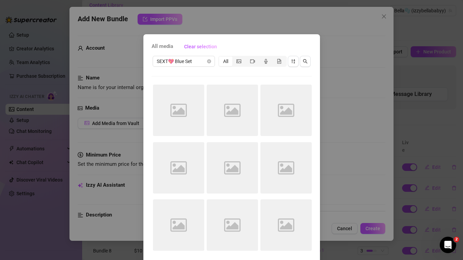
click at [190, 53] on div "All media Clear selection SEXT💖 Blue Set All Image placeholder Image placeholde…" at bounding box center [231, 155] width 177 height 243
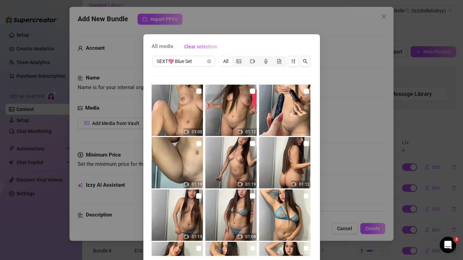
scroll to position [206, 0]
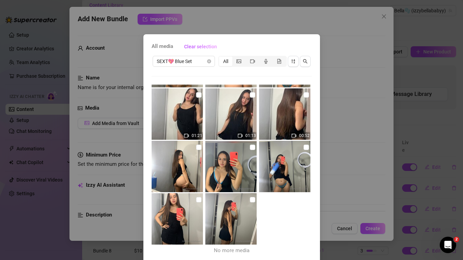
click at [340, 145] on div "All media Clear selection SEXT💖 Blue Set All 03:00 01:12 01:19 01:19 01:12 01:1…" at bounding box center [231, 130] width 463 height 260
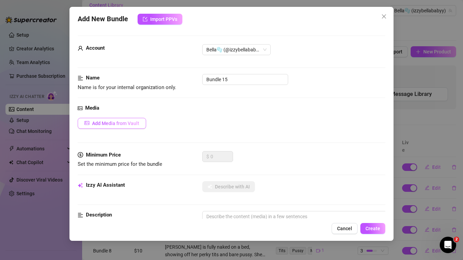
click at [102, 126] on button "Add Media from Vault" at bounding box center [112, 123] width 68 height 11
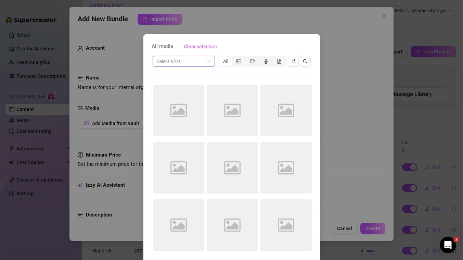
click at [186, 59] on input "search" at bounding box center [181, 61] width 48 height 10
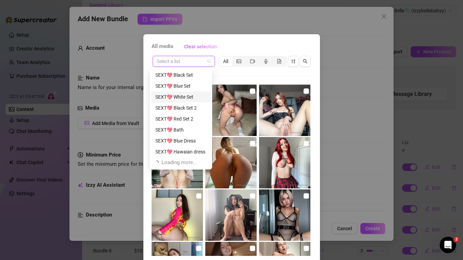
scroll to position [22, 0]
click at [184, 142] on div "SEXT💖 Red Set" at bounding box center [180, 141] width 51 height 8
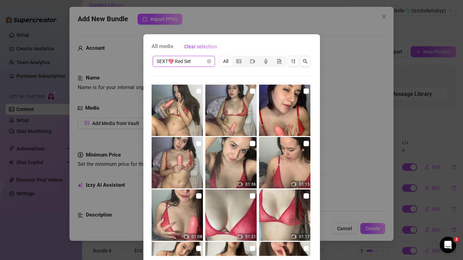
scroll to position [0, 0]
click at [196, 91] on input "checkbox" at bounding box center [198, 90] width 5 height 5
click at [196, 143] on input "checkbox" at bounding box center [198, 142] width 5 height 5
click at [250, 90] on input "checkbox" at bounding box center [252, 90] width 5 height 5
click at [304, 90] on input "checkbox" at bounding box center [306, 90] width 5 height 5
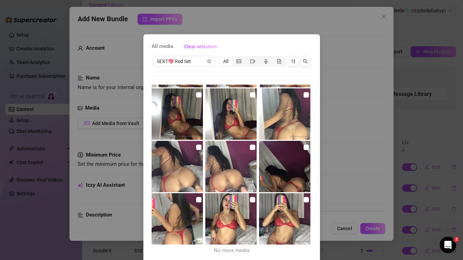
scroll to position [26, 0]
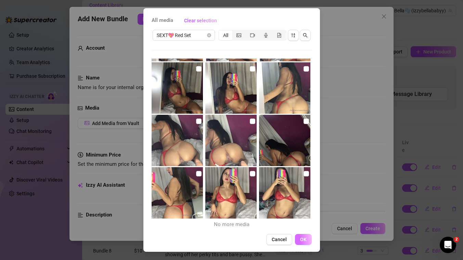
click at [300, 244] on button "OK" at bounding box center [303, 239] width 17 height 11
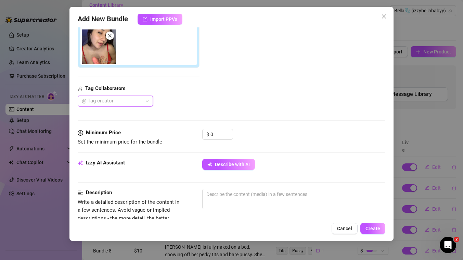
scroll to position [193, 0]
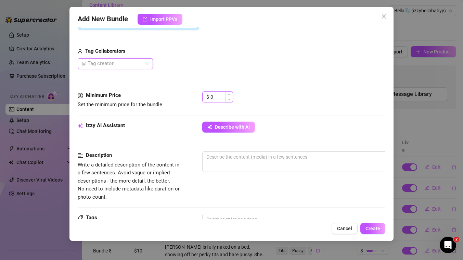
click at [220, 95] on input "0" at bounding box center [221, 97] width 22 height 10
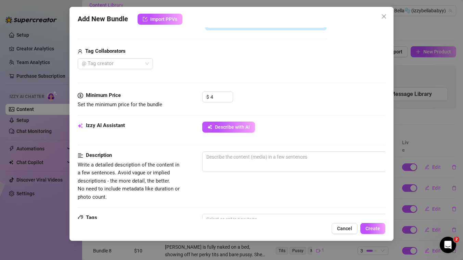
click at [248, 110] on div "Minimum Price Set the minimum price for the bundle $ 4" at bounding box center [232, 106] width 308 height 30
click at [235, 124] on span "Describe with AI" at bounding box center [232, 126] width 35 height 5
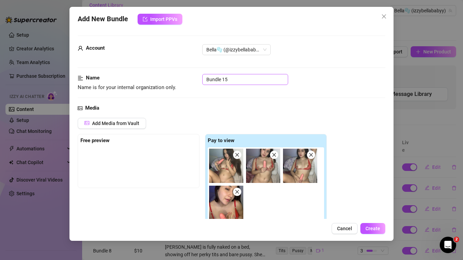
scroll to position [425, 0]
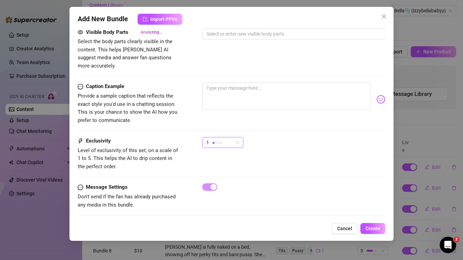
click at [230, 137] on div "1" at bounding box center [219, 142] width 27 height 10
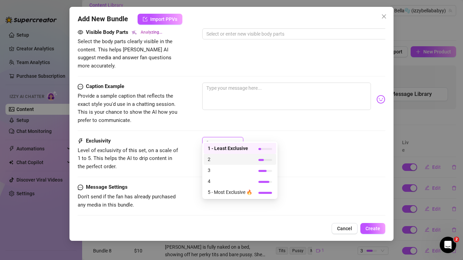
click at [233, 157] on span "2" at bounding box center [230, 159] width 44 height 8
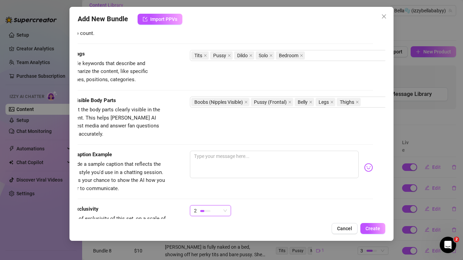
scroll to position [425, 12]
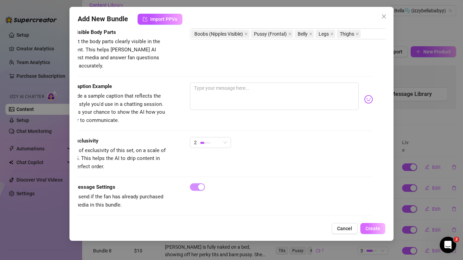
click at [369, 225] on button "Create" at bounding box center [372, 228] width 25 height 11
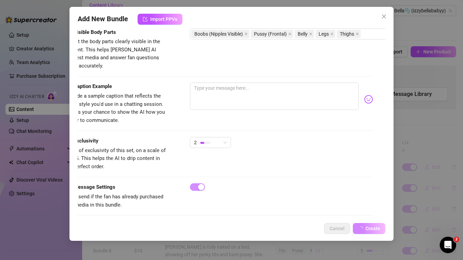
scroll to position [0, 0]
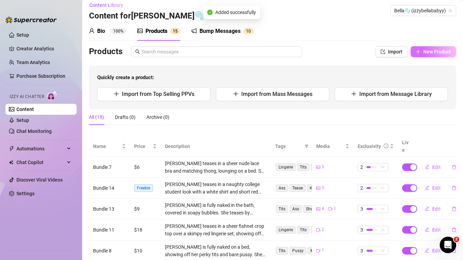
click at [448, 56] on button "New Product" at bounding box center [434, 51] width 46 height 11
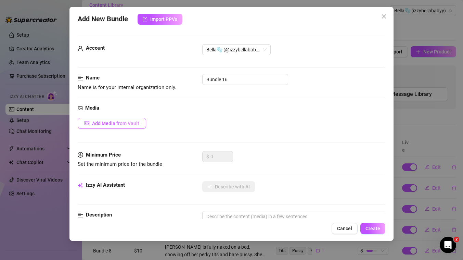
click at [110, 119] on button "Add Media from Vault" at bounding box center [112, 123] width 68 height 11
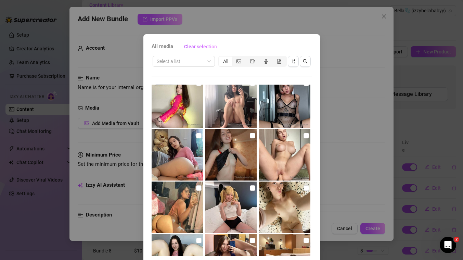
scroll to position [258, 0]
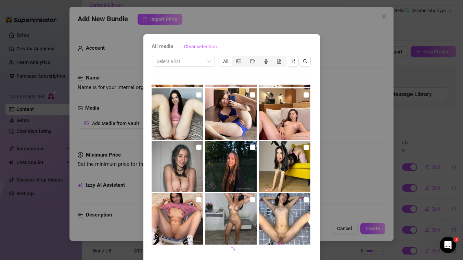
click at [164, 67] on div "Select a list All" at bounding box center [232, 61] width 160 height 13
click at [163, 68] on div "Select a list All" at bounding box center [232, 155] width 160 height 201
click at [163, 65] on input "search" at bounding box center [181, 61] width 48 height 10
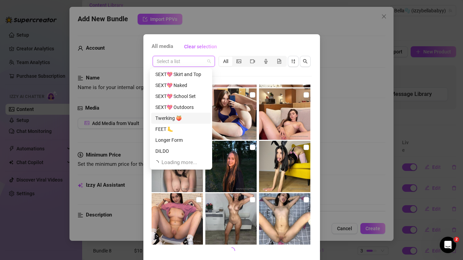
scroll to position [131, 0]
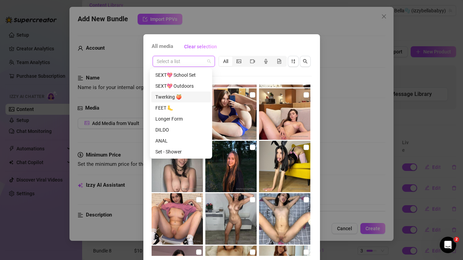
click at [167, 96] on div "Twerking 🍑" at bounding box center [180, 97] width 51 height 8
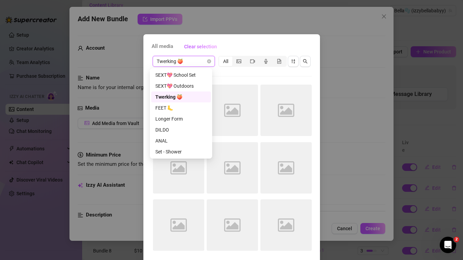
scroll to position [0, 0]
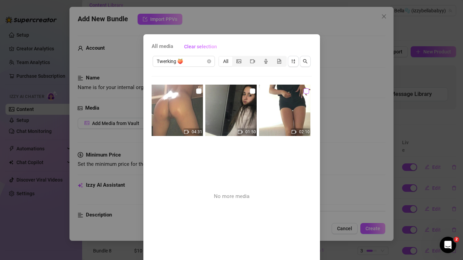
click at [304, 90] on input "checkbox" at bounding box center [306, 90] width 5 height 5
click at [202, 61] on span "Twerking 🍑" at bounding box center [184, 61] width 54 height 10
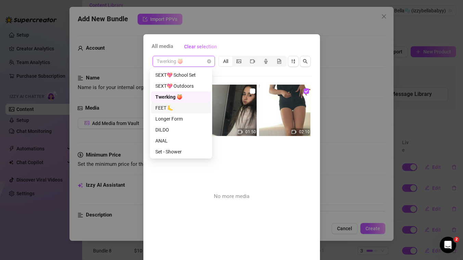
click at [181, 107] on div "FEET 🦶" at bounding box center [180, 108] width 51 height 8
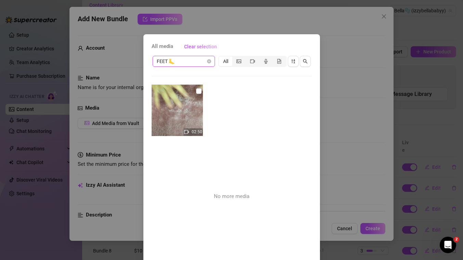
click at [191, 94] on img at bounding box center [177, 110] width 51 height 51
click at [196, 94] on label at bounding box center [198, 91] width 5 height 8
click at [196, 94] on input "checkbox" at bounding box center [198, 90] width 5 height 5
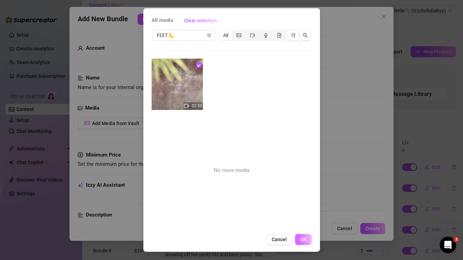
click at [300, 240] on span "OK" at bounding box center [303, 238] width 7 height 5
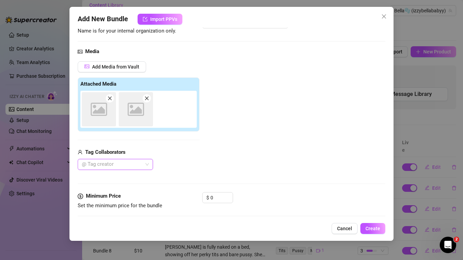
scroll to position [70, 0]
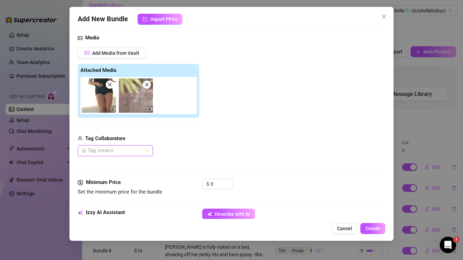
click at [108, 87] on span at bounding box center [110, 84] width 8 height 8
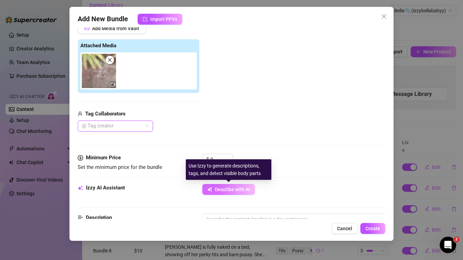
click at [222, 184] on button "Describe with AI" at bounding box center [228, 189] width 53 height 11
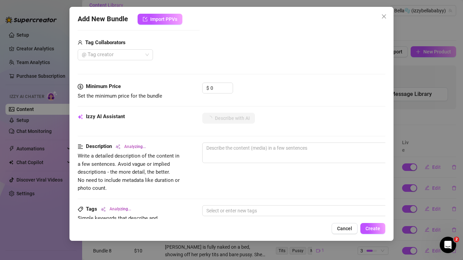
scroll to position [103, 0]
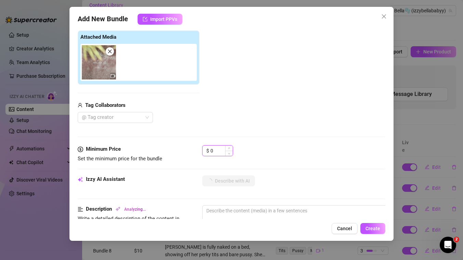
click at [214, 146] on input "0" at bounding box center [221, 150] width 22 height 10
click at [221, 148] on input "0" at bounding box center [221, 150] width 22 height 10
click at [101, 67] on img at bounding box center [99, 62] width 34 height 34
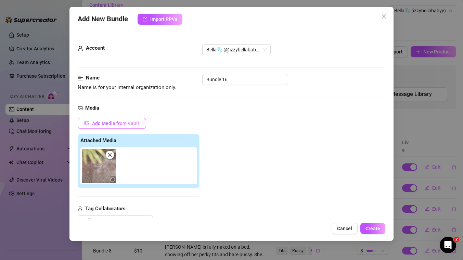
click at [102, 124] on span "Add Media from Vault" at bounding box center [115, 122] width 47 height 5
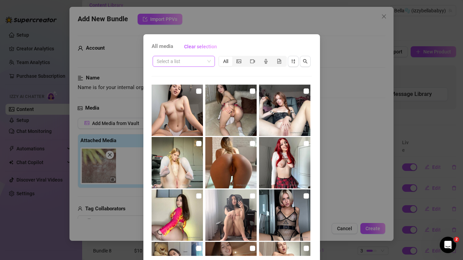
click at [203, 60] on span at bounding box center [184, 61] width 54 height 10
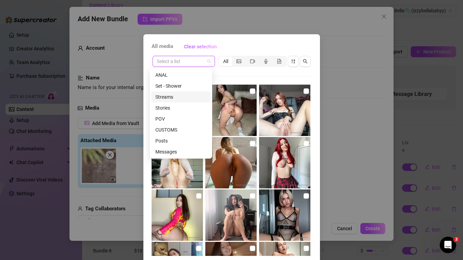
scroll to position [153, 0]
click at [169, 89] on div "FEET 🦶" at bounding box center [180, 86] width 51 height 8
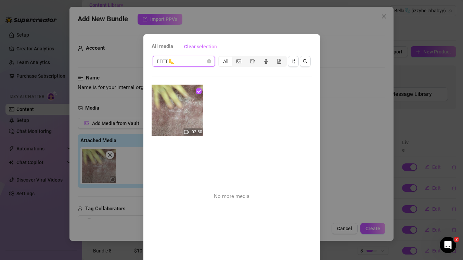
scroll to position [26, 0]
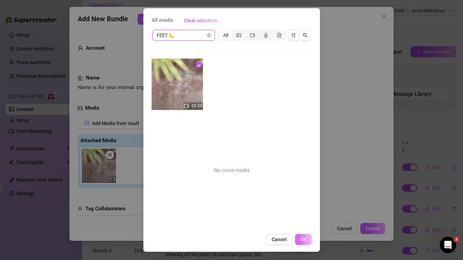
click at [300, 235] on button "OK" at bounding box center [303, 239] width 17 height 11
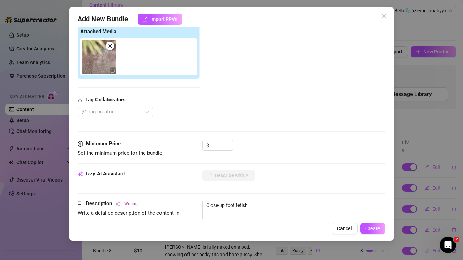
scroll to position [118, 0]
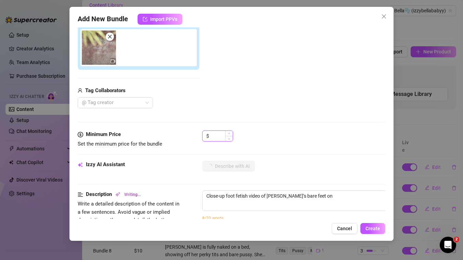
click at [221, 141] on input at bounding box center [221, 136] width 22 height 10
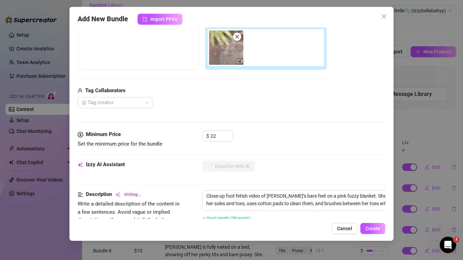
click at [242, 136] on div "$ 22" at bounding box center [293, 138] width 183 height 17
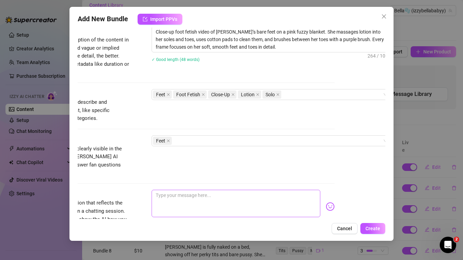
scroll to position [282, 62]
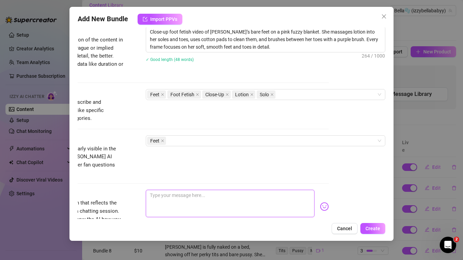
click at [207, 191] on textarea at bounding box center [230, 203] width 169 height 27
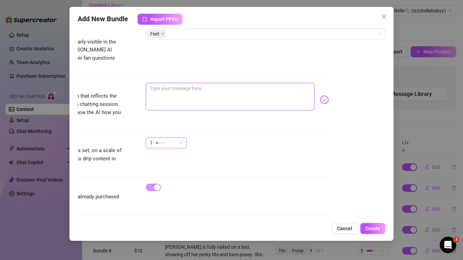
click at [164, 138] on div "1" at bounding box center [163, 143] width 27 height 10
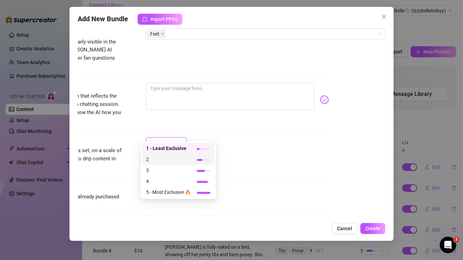
click at [161, 162] on span "2" at bounding box center [168, 159] width 44 height 8
click at [176, 138] on span "2" at bounding box center [166, 143] width 33 height 10
click at [171, 180] on span "4" at bounding box center [168, 181] width 44 height 8
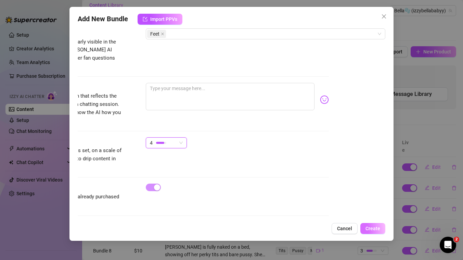
click at [367, 226] on span "Create" at bounding box center [373, 228] width 15 height 5
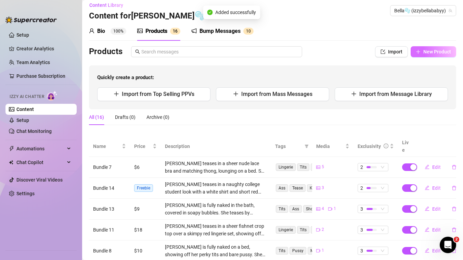
click at [427, 56] on button "New Product" at bounding box center [434, 51] width 46 height 11
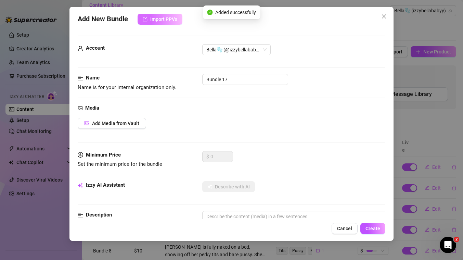
click at [157, 14] on button "Import PPVs" at bounding box center [160, 19] width 45 height 11
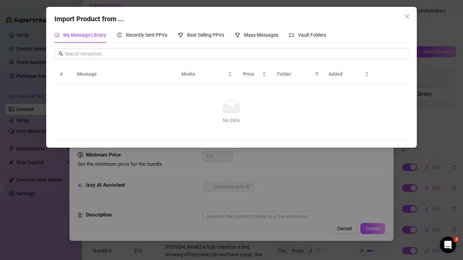
click at [424, 39] on div "Import Product from ... My Message Library Recently Sent PPVs Best Selling PPVs…" at bounding box center [231, 130] width 463 height 260
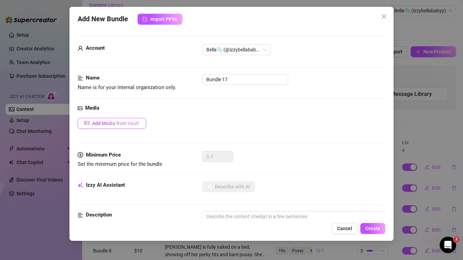
click at [118, 125] on span "Add Media from Vault" at bounding box center [115, 122] width 47 height 5
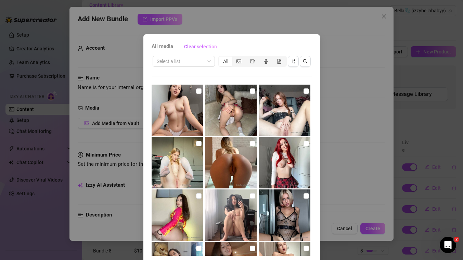
click at [193, 67] on div "Select a list All" at bounding box center [232, 61] width 160 height 13
click at [193, 61] on input "search" at bounding box center [181, 61] width 48 height 10
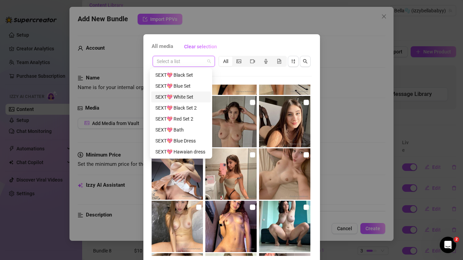
scroll to position [197, 0]
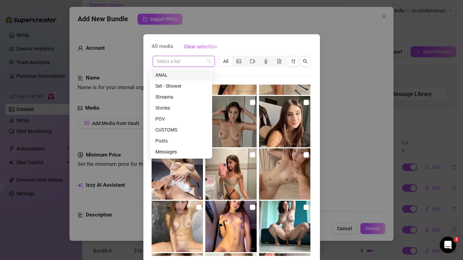
click at [164, 73] on div "ANAL" at bounding box center [180, 75] width 51 height 8
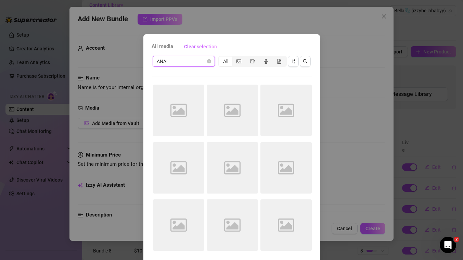
scroll to position [0, 0]
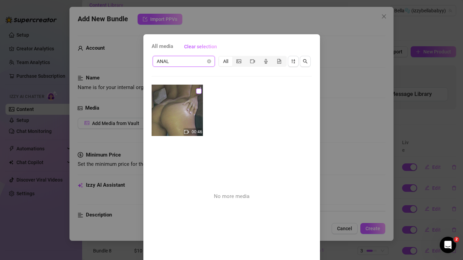
click at [196, 92] on input "checkbox" at bounding box center [198, 90] width 5 height 5
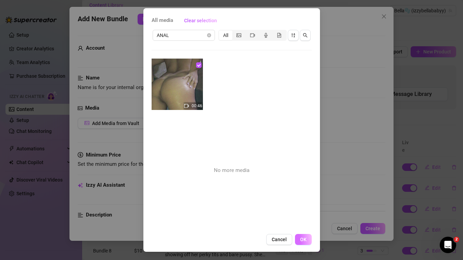
click at [300, 239] on span "OK" at bounding box center [303, 238] width 7 height 5
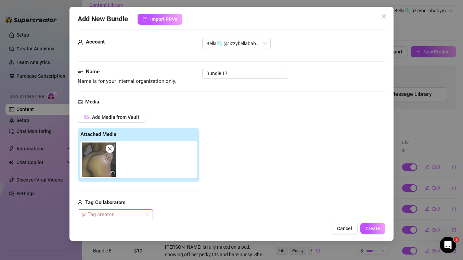
scroll to position [186, 0]
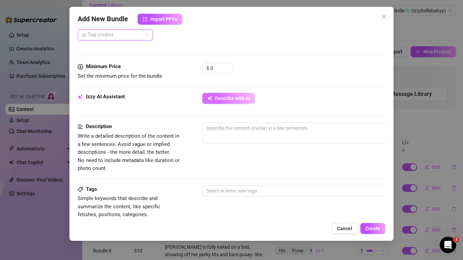
click at [216, 94] on button "Describe with AI" at bounding box center [228, 98] width 53 height 11
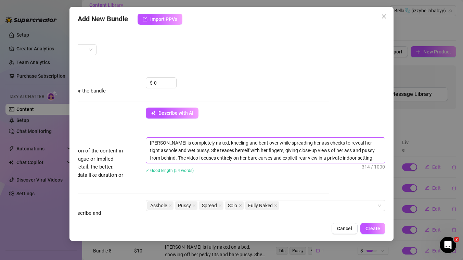
scroll to position [178, 62]
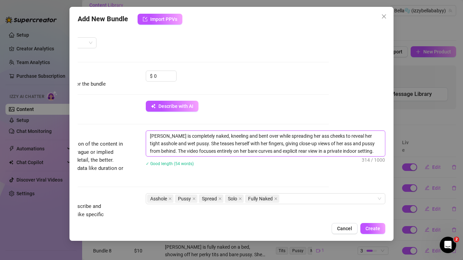
drag, startPoint x: 349, startPoint y: 150, endPoint x: 143, endPoint y: 152, distance: 206.4
click at [146, 152] on textarea "Bella is completely naked, kneeling and bent over while spreading her ass cheek…" at bounding box center [265, 143] width 239 height 25
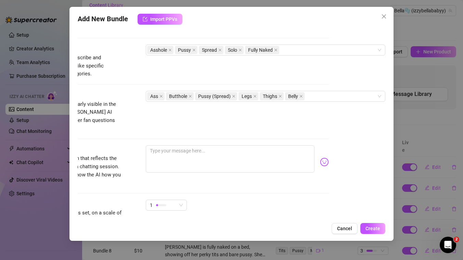
scroll to position [338, 62]
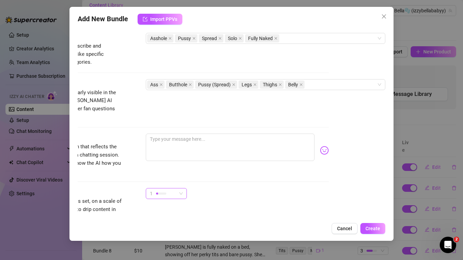
click at [172, 188] on span "1" at bounding box center [166, 193] width 33 height 10
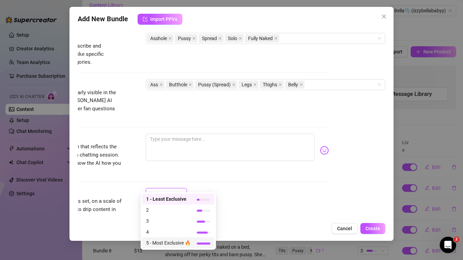
click at [170, 241] on span "5 - Most Exclusive 🔥" at bounding box center [168, 243] width 44 height 8
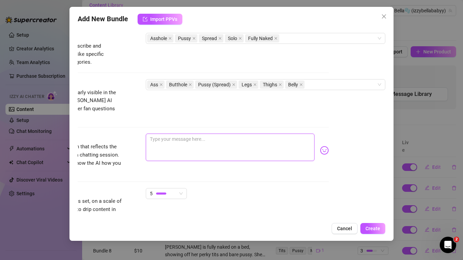
click at [206, 140] on textarea at bounding box center [230, 146] width 169 height 27
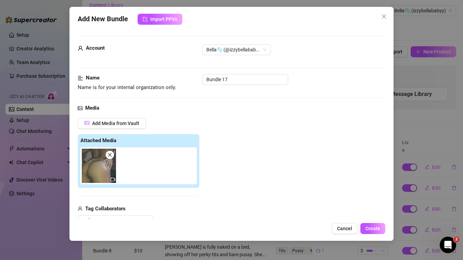
scroll to position [389, 0]
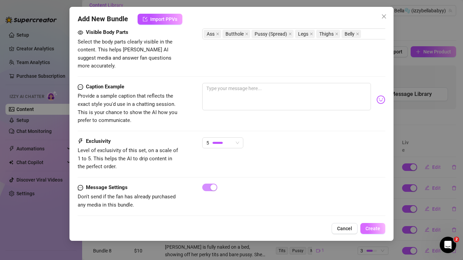
click at [377, 228] on span "Create" at bounding box center [373, 228] width 15 height 5
click at [284, 152] on div "Exclusivity Level of exclusivity of this set, on a scale of 1 to 5. This helps …" at bounding box center [232, 154] width 308 height 34
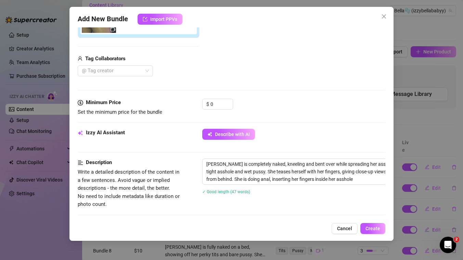
scroll to position [134, 0]
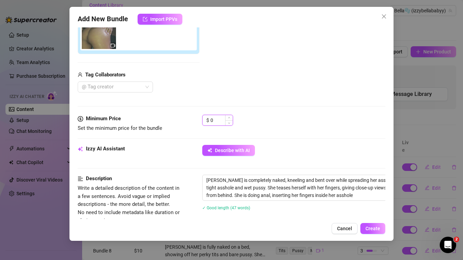
click at [219, 118] on input "0" at bounding box center [221, 120] width 22 height 10
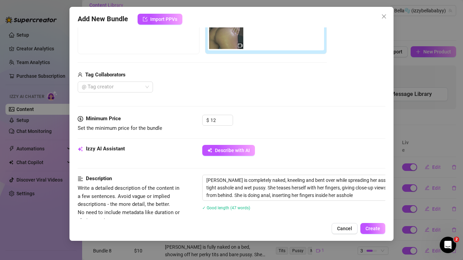
click at [258, 134] on div "Minimum Price Set the minimum price for the bundle $ 12" at bounding box center [232, 130] width 308 height 30
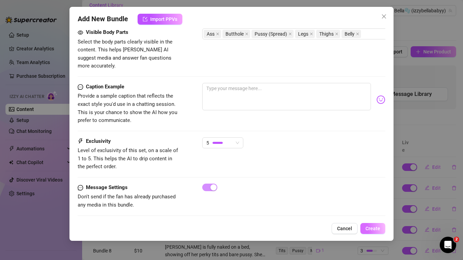
click at [367, 225] on button "Create" at bounding box center [372, 228] width 25 height 11
